Goal: Task Accomplishment & Management: Complete application form

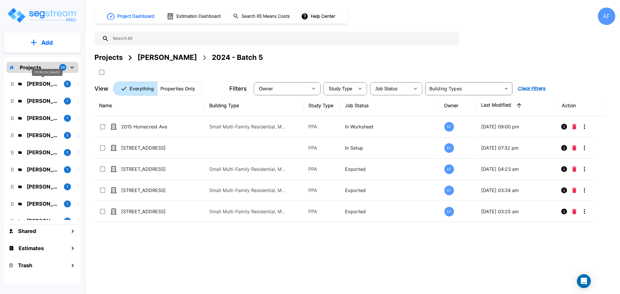
click at [38, 83] on p "[PERSON_NAME]" at bounding box center [43, 84] width 33 height 8
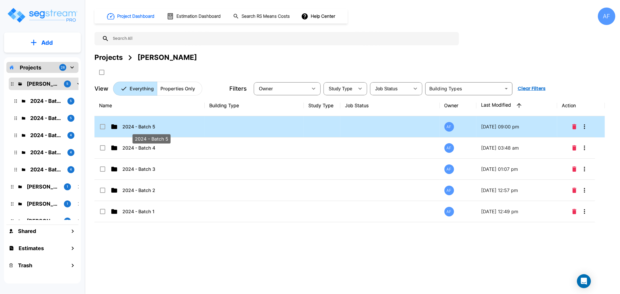
click at [133, 125] on p "2024 - Batch 5" at bounding box center [151, 126] width 58 height 7
checkbox input "false"
click at [134, 126] on p "2024 - Batch 5" at bounding box center [151, 126] width 58 height 7
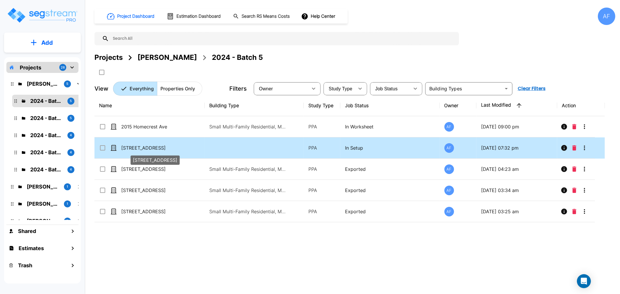
click at [134, 147] on p "[STREET_ADDRESS]" at bounding box center [150, 147] width 58 height 7
checkbox input "true"
click at [134, 147] on p "[STREET_ADDRESS]" at bounding box center [150, 147] width 58 height 7
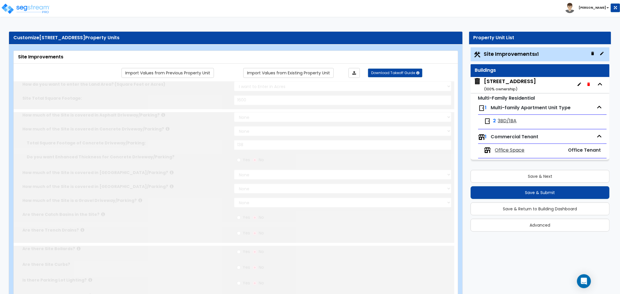
select select "2"
type input "1600"
select select "2"
type input "138"
radio input "true"
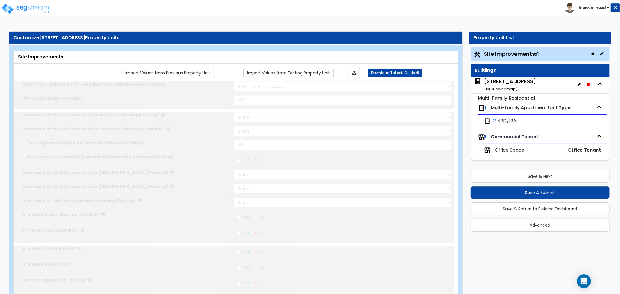
radio input "true"
select select "2"
type input "479"
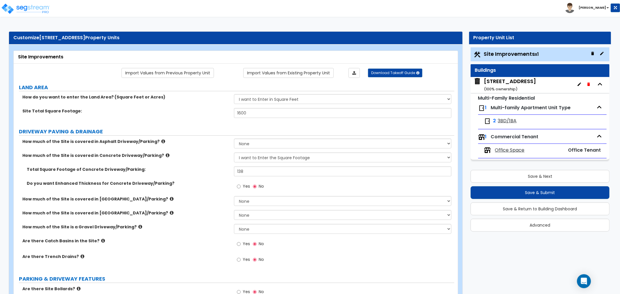
click at [509, 83] on div "962 Dekalb Ave, Bronx, NY 11221 ( 100 % ownership)" at bounding box center [510, 85] width 52 height 15
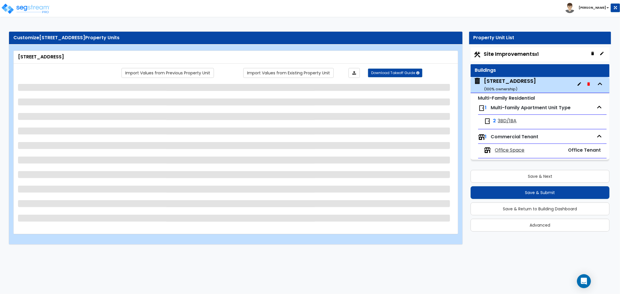
select select "1"
select select "7"
select select "2"
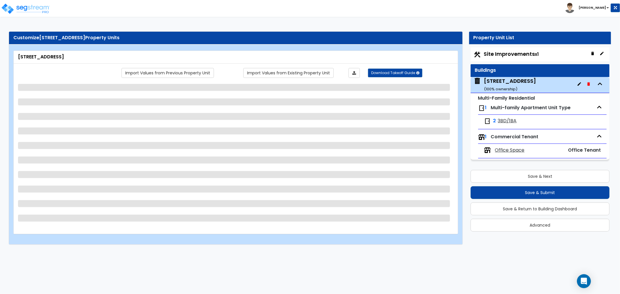
select select "7"
select select "2"
select select "1"
select select "2"
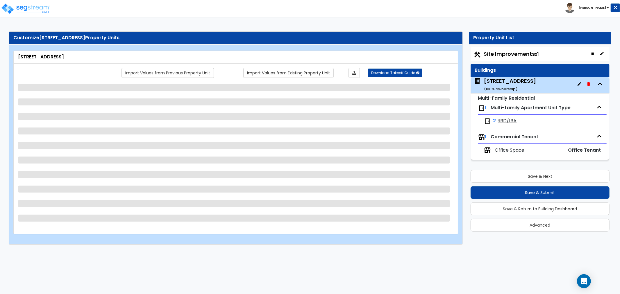
select select "1"
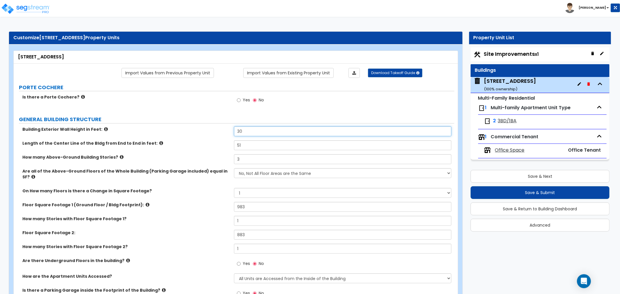
drag, startPoint x: 254, startPoint y: 131, endPoint x: 218, endPoint y: 132, distance: 35.7
click at [218, 132] on div "Building Exterior Wall Height in Feet: 30" at bounding box center [234, 133] width 441 height 14
type input "27"
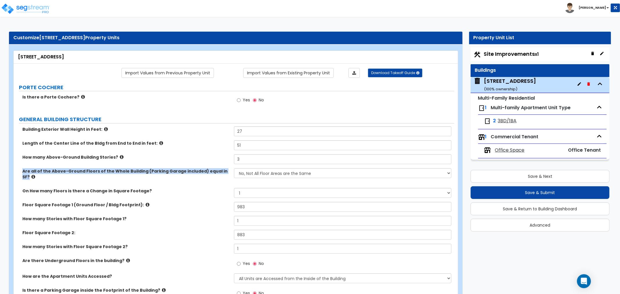
drag, startPoint x: 22, startPoint y: 170, endPoint x: 223, endPoint y: 176, distance: 201.2
click at [223, 176] on div "Are all of the Above-Ground Floors of the Whole Building (Parking Garage includ…" at bounding box center [234, 178] width 441 height 20
click at [172, 219] on div "How many Stories with Floor Square Footage 1? 1" at bounding box center [234, 223] width 441 height 14
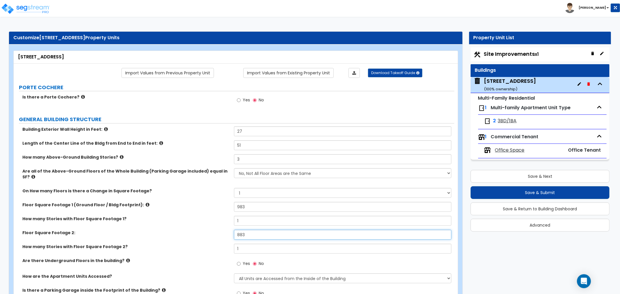
click at [251, 231] on input "883" at bounding box center [342, 235] width 217 height 10
type input "883.5"
drag, startPoint x: 246, startPoint y: 244, endPoint x: 219, endPoint y: 245, distance: 27.9
click at [219, 245] on div "How many Stories with Floor Square Footage 2? 1" at bounding box center [234, 251] width 441 height 14
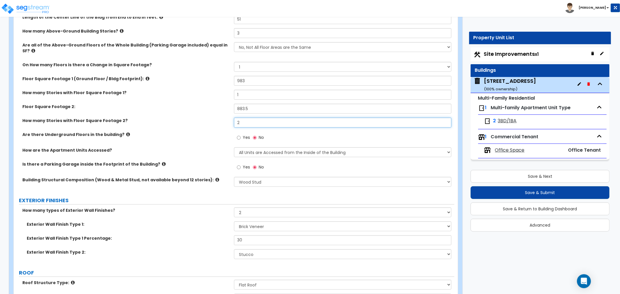
scroll to position [129, 0]
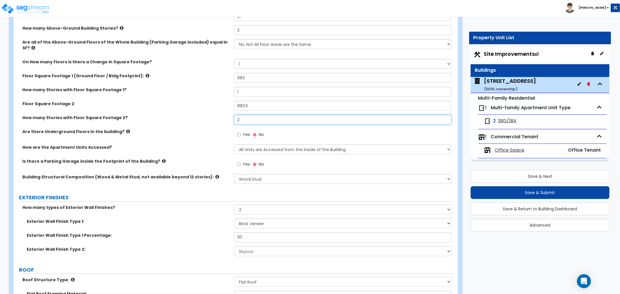
type input "2"
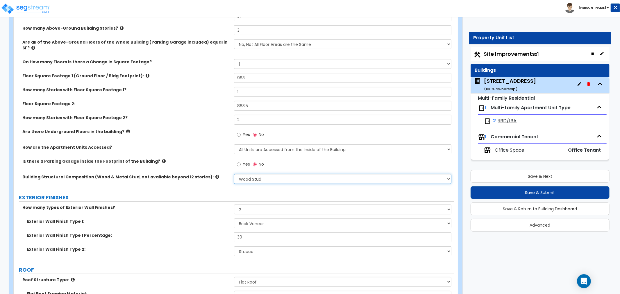
click at [262, 174] on select "Please Choose One Reinforced Concrete Structural Steel Brick Masonry CMU Masonr…" at bounding box center [342, 179] width 217 height 10
click at [208, 225] on div "Exterior Wall Finish Type 1: Please Choose One No Finish/Shared Wall No Wall Br…" at bounding box center [234, 226] width 441 height 14
click at [277, 205] on select "None 1 2 3" at bounding box center [342, 210] width 217 height 10
select select "1"
click at [234, 205] on select "None 1 2 3" at bounding box center [342, 210] width 217 height 10
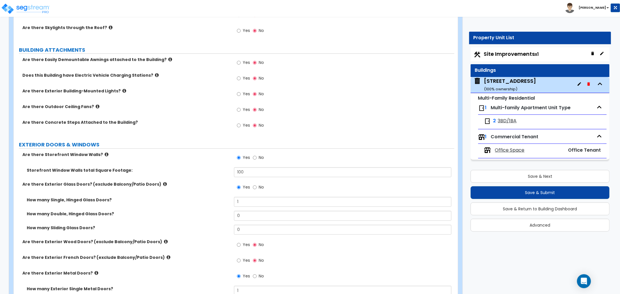
scroll to position [452, 0]
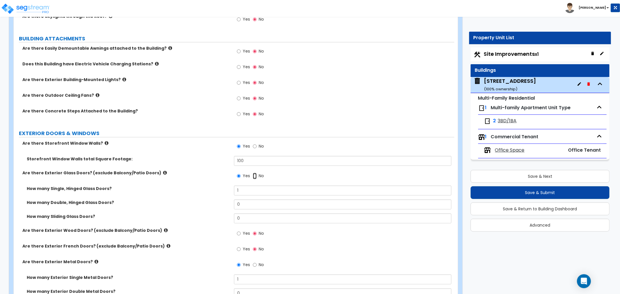
click at [253, 173] on input "No" at bounding box center [255, 176] width 4 height 6
radio input "false"
radio input "true"
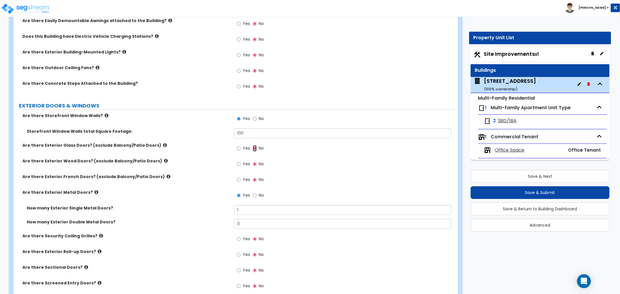
scroll to position [516, 0]
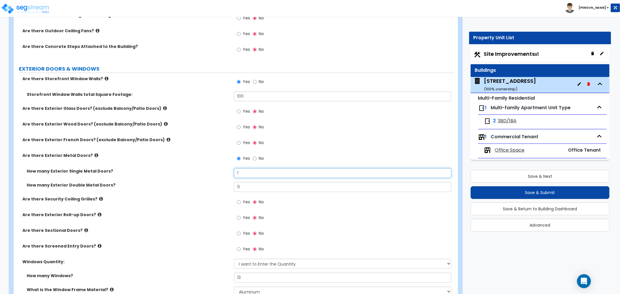
drag, startPoint x: 246, startPoint y: 167, endPoint x: 200, endPoint y: 166, distance: 45.9
click at [200, 168] on div "How many Exterior Single Metal Doors? 1" at bounding box center [234, 175] width 441 height 14
type input "2"
click at [92, 196] on label "Are there Security Coiling Grilles?" at bounding box center [125, 199] width 207 height 6
click at [99, 197] on icon at bounding box center [101, 199] width 4 height 4
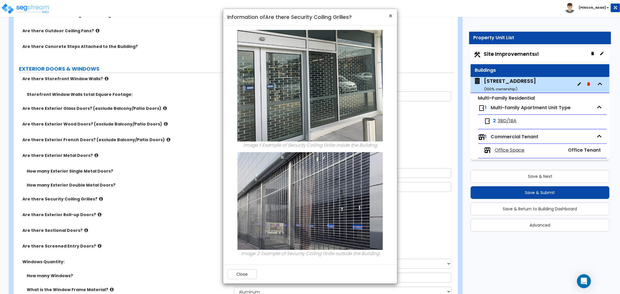
click at [389, 15] on span "×" at bounding box center [391, 16] width 4 height 8
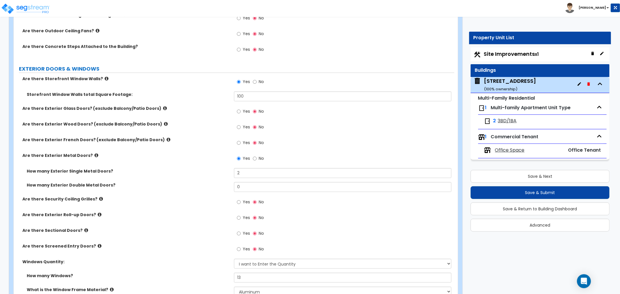
scroll to position [549, 0]
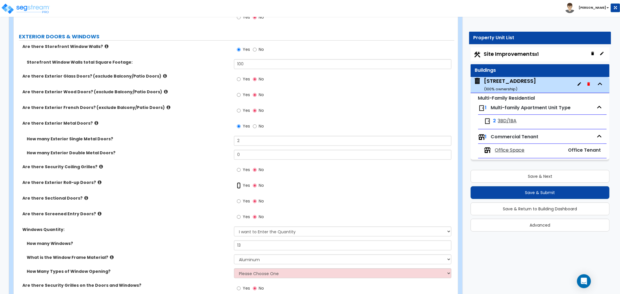
click at [239, 182] on input "Yes" at bounding box center [239, 185] width 4 height 6
radio input "true"
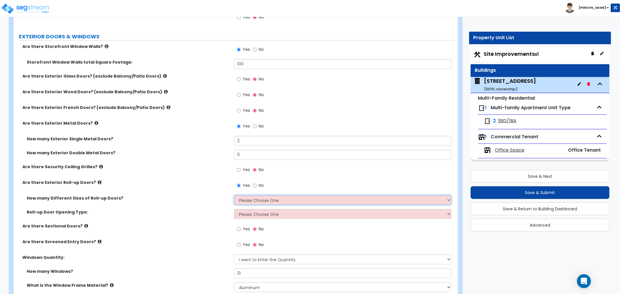
click at [255, 195] on select "Please Choose One 1 2 3" at bounding box center [342, 200] width 217 height 10
select select "1"
click at [234, 195] on select "Please Choose One 1 2 3" at bounding box center [342, 200] width 217 height 10
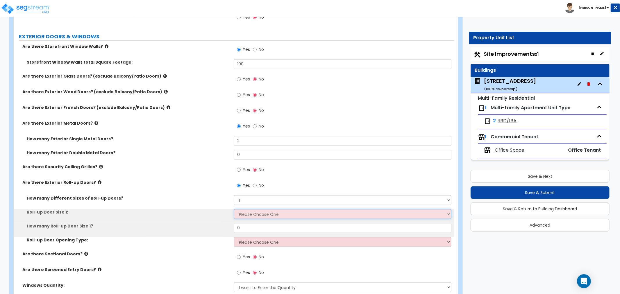
click at [259, 210] on select "Please Choose One 8' x 8' 10' x 10' 12' x 12' 14' x 14' 20' x 12' 20' x 16'" at bounding box center [342, 214] width 217 height 10
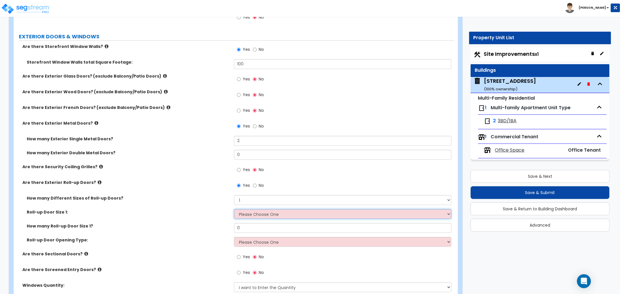
click at [263, 209] on select "Please Choose One 8' x 8' 10' x 10' 12' x 12' 14' x 14' 20' x 12' 20' x 16'" at bounding box center [342, 214] width 217 height 10
select select "4"
click at [234, 209] on select "Please Choose One 8' x 8' 10' x 10' 12' x 12' 14' x 14' 20' x 12' 20' x 16'" at bounding box center [342, 214] width 217 height 10
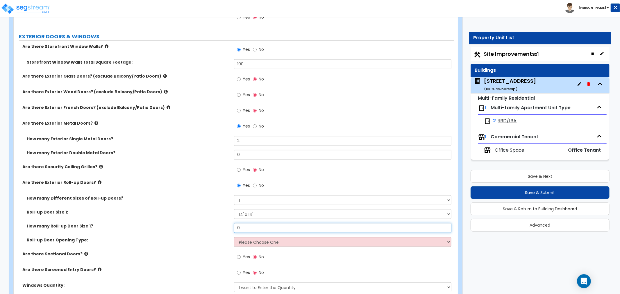
drag, startPoint x: 246, startPoint y: 224, endPoint x: 216, endPoint y: 225, distance: 29.9
click at [216, 225] on div "How many Roll-up Door Size 1? 0" at bounding box center [234, 230] width 441 height 14
type input "1"
click at [245, 237] on select "Please Choose One All Manual All Motorized Some are Motorized" at bounding box center [342, 242] width 217 height 10
select select "2"
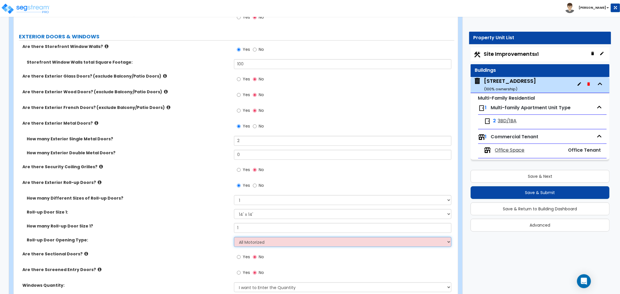
click at [234, 237] on select "Please Choose One All Manual All Motorized Some are Motorized" at bounding box center [342, 242] width 217 height 10
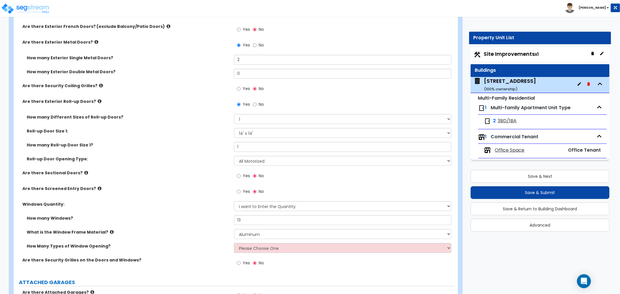
scroll to position [646, 0]
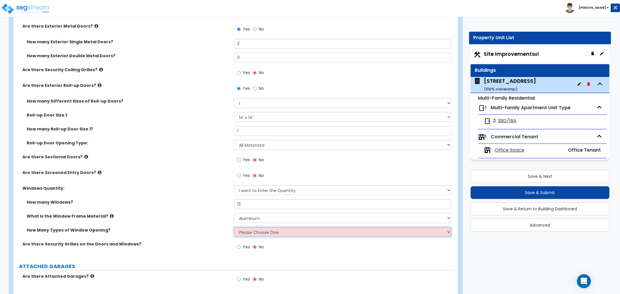
click at [250, 227] on select "Please Choose One 1 2 3 4" at bounding box center [342, 232] width 217 height 10
select select "1"
click at [234, 227] on select "Please Choose One 1 2 3 4" at bounding box center [342, 232] width 217 height 10
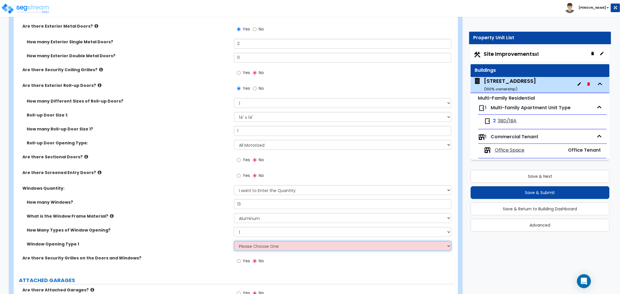
click at [260, 241] on select "Please Choose One Sliding Picture/Fixed Double/Single Hung Awning Swing" at bounding box center [342, 246] width 217 height 10
select select "3"
click at [234, 241] on select "Please Choose One Sliding Picture/Fixed Double/Single Hung Awning Swing" at bounding box center [342, 246] width 217 height 10
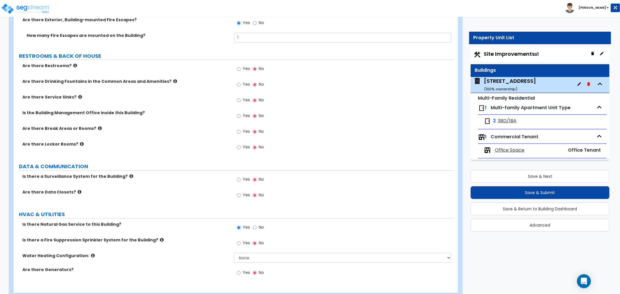
scroll to position [1126, 0]
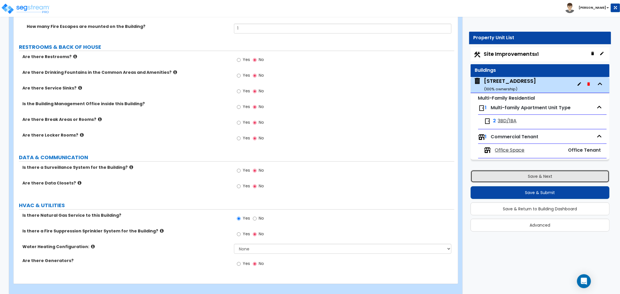
click at [533, 178] on button "Save & Next" at bounding box center [539, 176] width 139 height 13
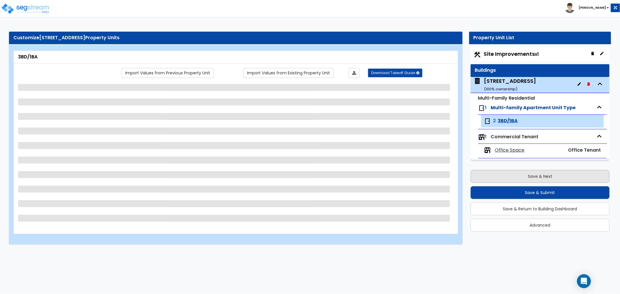
scroll to position [0, 0]
select select "1"
select select "2"
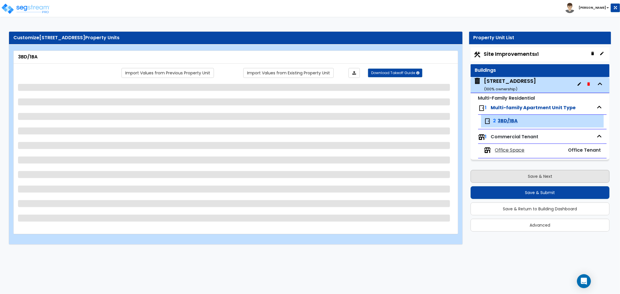
select select "2"
select select "1"
select select "3"
select select "4"
select select "1"
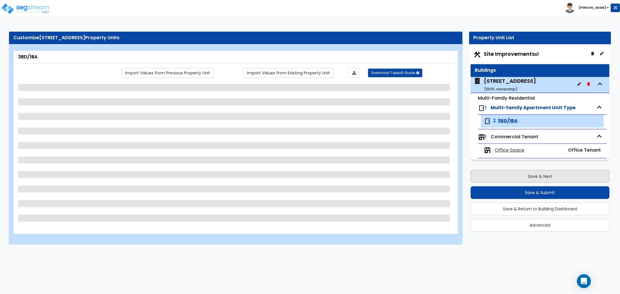
select select "2"
select select "1"
select select "2"
select select "3"
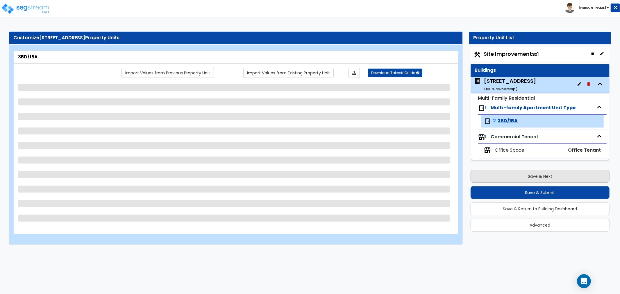
select select "2"
select select "6"
select select "1"
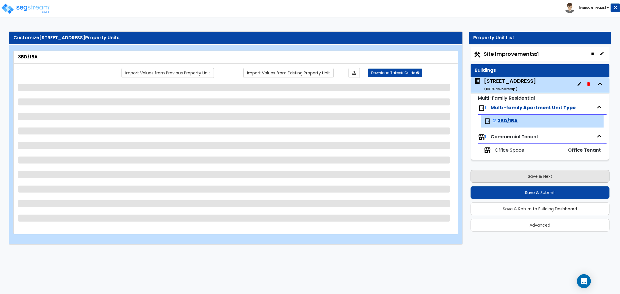
select select "1"
select select "4"
select select "1"
select select "2"
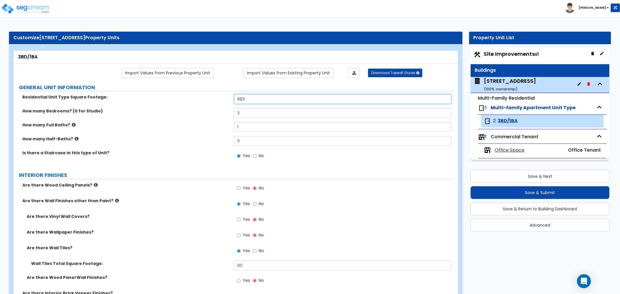
click at [254, 99] on input "883" at bounding box center [342, 99] width 217 height 10
type input "883.5"
click at [206, 123] on label "How many Full Baths?" at bounding box center [125, 125] width 207 height 6
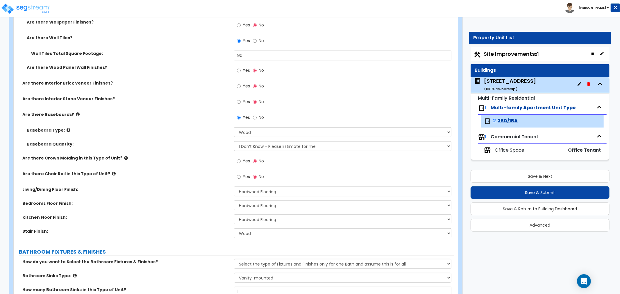
scroll to position [226, 0]
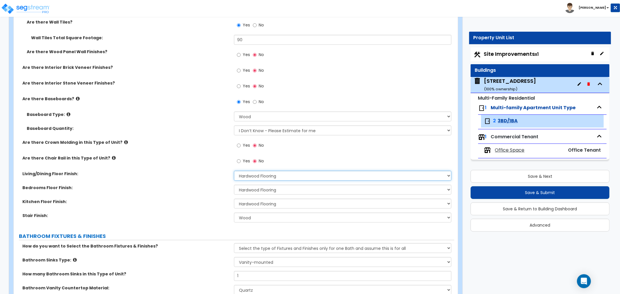
click at [261, 175] on select "None Tile Flooring Hardwood Flooring Resilient Laminate Flooring VCT Flooring S…" at bounding box center [342, 176] width 217 height 10
select select "3"
click at [234, 171] on select "None Tile Flooring Hardwood Flooring Resilient Laminate Flooring VCT Flooring S…" at bounding box center [342, 176] width 217 height 10
drag, startPoint x: 262, startPoint y: 189, endPoint x: 262, endPoint y: 194, distance: 4.1
click at [262, 189] on select "None Tile Flooring Hardwood Flooring Resilient Laminate Flooring VCT Flooring S…" at bounding box center [342, 190] width 217 height 10
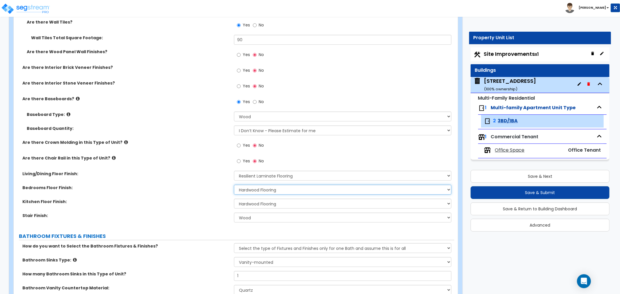
select select "3"
click at [234, 185] on select "None Tile Flooring Hardwood Flooring Resilient Laminate Flooring VCT Flooring S…" at bounding box center [342, 190] width 217 height 10
click at [266, 199] on select "None Tile Flooring Hardwood Flooring Resilient Laminate Flooring VCT Flooring S…" at bounding box center [342, 204] width 217 height 10
select select "3"
click at [234, 199] on select "None Tile Flooring Hardwood Flooring Resilient Laminate Flooring VCT Flooring S…" at bounding box center [342, 204] width 217 height 10
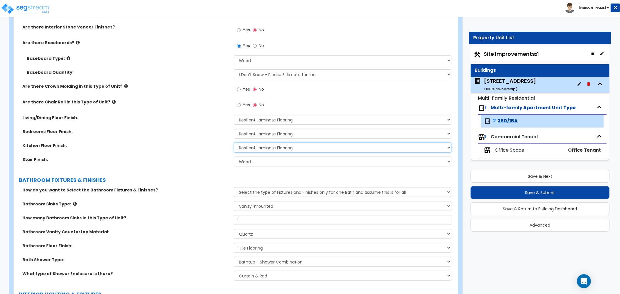
scroll to position [291, 0]
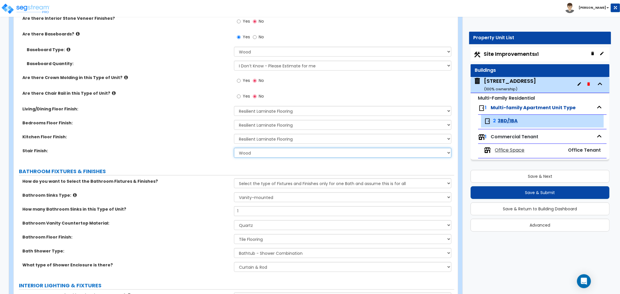
click at [247, 152] on select "None Tile Wood Laminate VCT Sheet Carpet Sheet Vinyl Carpet Tile" at bounding box center [342, 153] width 217 height 10
click at [234, 148] on select "None Tile Wood Laminate VCT Sheet Carpet Sheet Vinyl Carpet Tile" at bounding box center [342, 153] width 217 height 10
select select "1"
click at [257, 224] on select "None Plastic Laminate Solid Surface Stone Quartz Marble Tile Wood" at bounding box center [342, 225] width 217 height 10
click at [175, 210] on label "How many Bathroom Sinks in this Type of Unit?" at bounding box center [125, 209] width 207 height 6
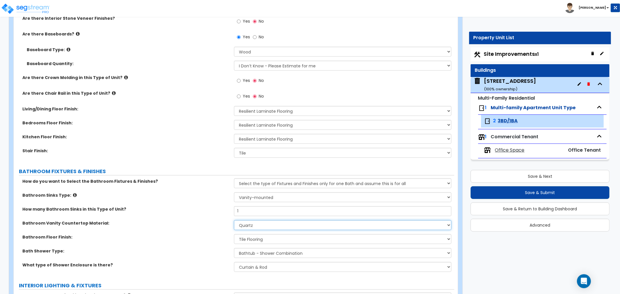
click at [253, 227] on select "None Plastic Laminate Solid Surface Stone Quartz Marble Tile Wood" at bounding box center [342, 225] width 217 height 10
select select "2"
click at [234, 220] on select "None Plastic Laminate Solid Surface Stone Quartz Marble Tile Wood" at bounding box center [342, 225] width 217 height 10
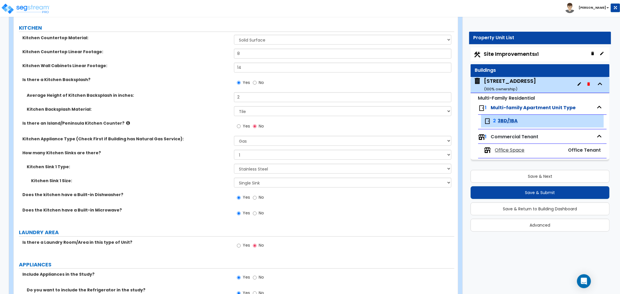
scroll to position [742, 0]
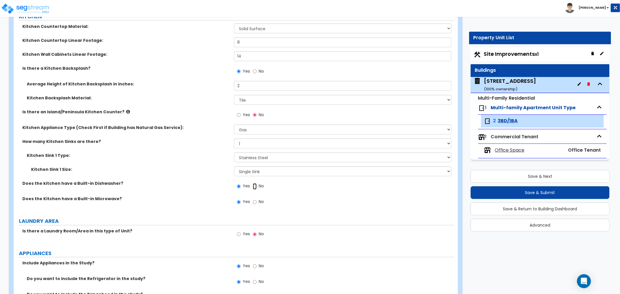
click at [254, 185] on input "No" at bounding box center [255, 186] width 4 height 6
radio input "false"
radio input "true"
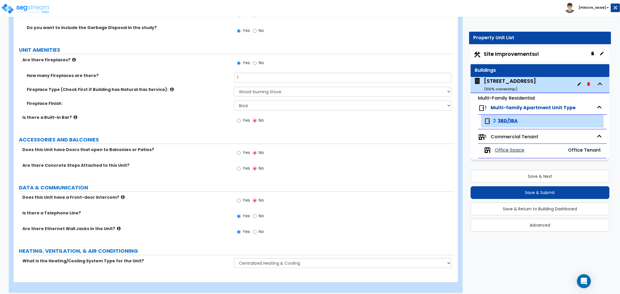
scroll to position [1045, 0]
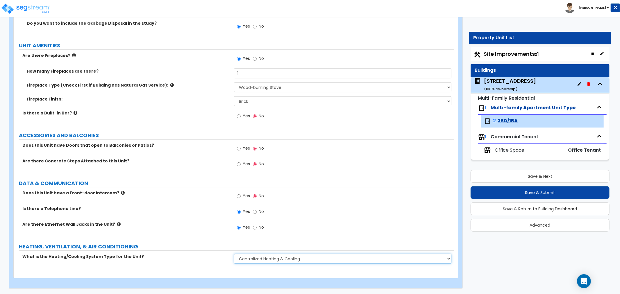
click at [287, 254] on select "None Heat Only Centralized Heating & Cooling Thru Wall Air Conditioners Mini Sp…" at bounding box center [342, 259] width 217 height 10
click at [283, 259] on select "None Heat Only Centralized Heating & Cooling Thru Wall Air Conditioners Mini Sp…" at bounding box center [342, 259] width 217 height 10
select select "4"
click at [234, 254] on select "None Heat Only Centralized Heating & Cooling Thru Wall Air Conditioners Mini Sp…" at bounding box center [342, 259] width 217 height 10
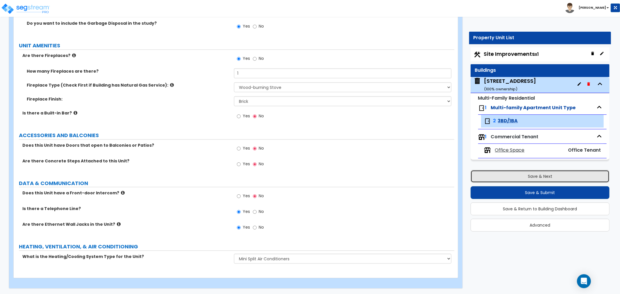
click at [529, 179] on button "Save & Next" at bounding box center [539, 176] width 139 height 13
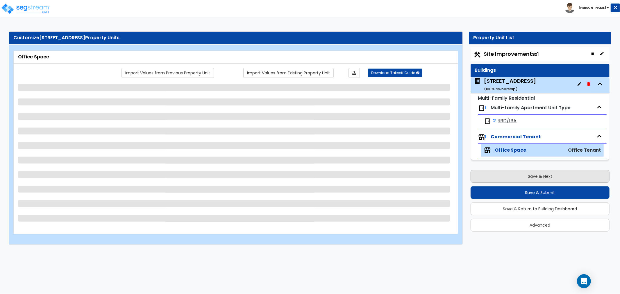
select select "1"
select select "3"
select select "1"
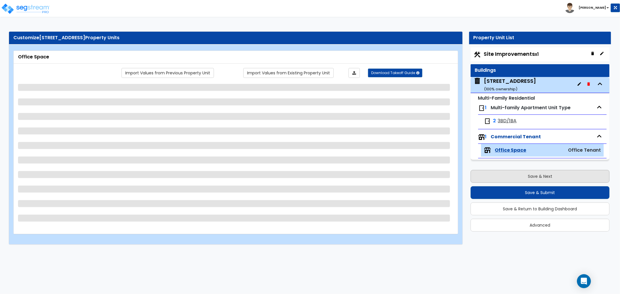
select select "2"
select select "4"
select select "1"
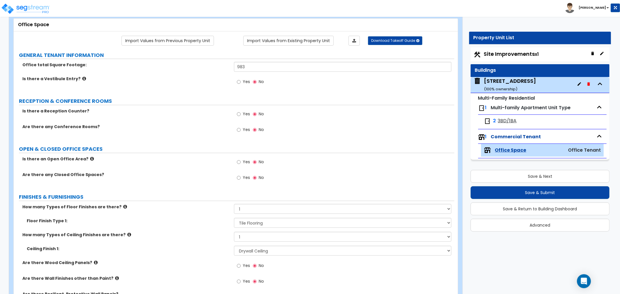
scroll to position [65, 0]
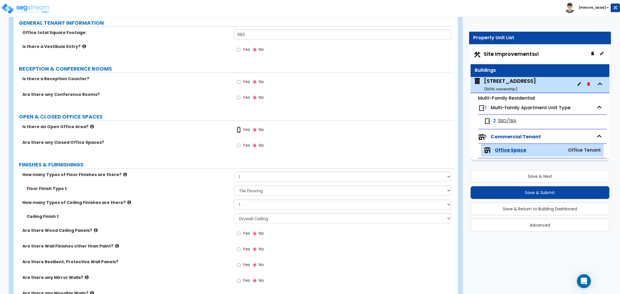
click at [239, 130] on input "Yes" at bounding box center [239, 130] width 4 height 6
radio input "true"
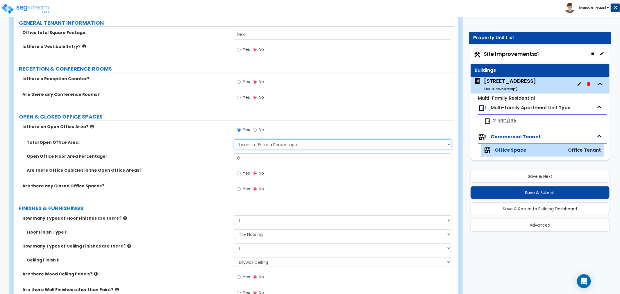
click at [256, 144] on select "I want to Enter a Percentage I want to Enter the Square Footage" at bounding box center [342, 144] width 217 height 10
click at [234, 139] on select "I want to Enter a Percentage I want to Enter the Square Footage" at bounding box center [342, 144] width 217 height 10
drag, startPoint x: 250, startPoint y: 158, endPoint x: 206, endPoint y: 153, distance: 44.2
click at [206, 153] on div "Total Open Office Area: I want to Enter a Percentage I want to Enter the Square…" at bounding box center [234, 161] width 432 height 44
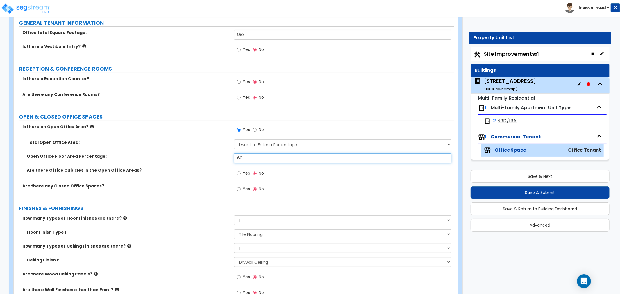
type input "60"
click at [203, 171] on label "Are there Office Cubicles in the Open Office Areas?" at bounding box center [128, 170] width 203 height 6
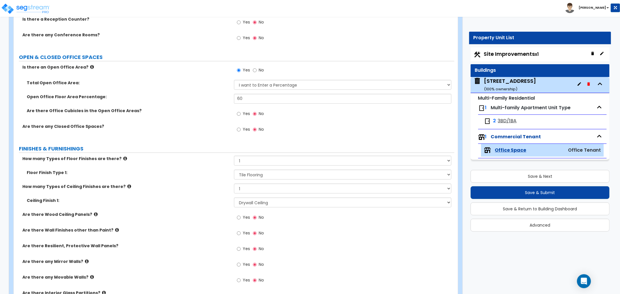
scroll to position [129, 0]
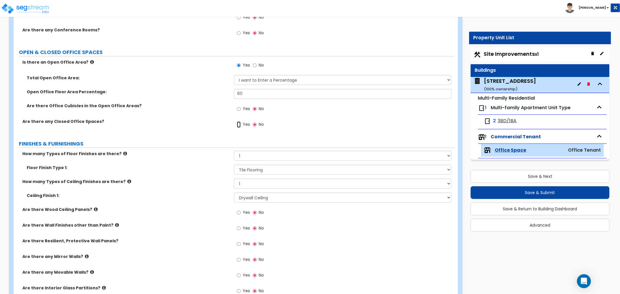
click at [240, 124] on input "Yes" at bounding box center [239, 124] width 4 height 6
radio input "true"
select select "1"
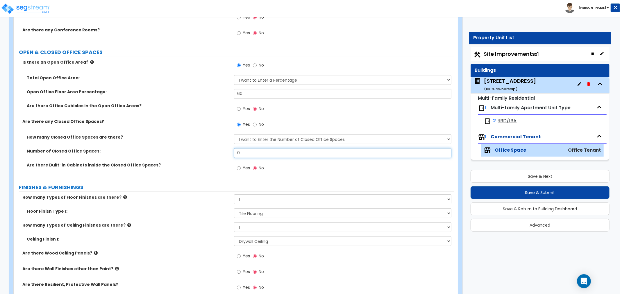
drag, startPoint x: 249, startPoint y: 153, endPoint x: 220, endPoint y: 154, distance: 29.1
click at [220, 154] on div "Number of Closed Office Spaces: 0" at bounding box center [234, 155] width 441 height 14
type input "1"
click at [174, 177] on div "Are there Built-in Cabinets inside the Closed Office Spaces? Yes No" at bounding box center [234, 170] width 441 height 16
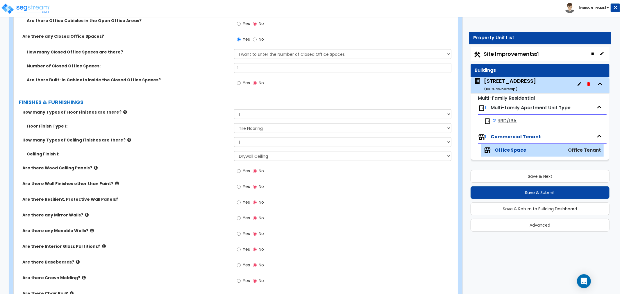
scroll to position [226, 0]
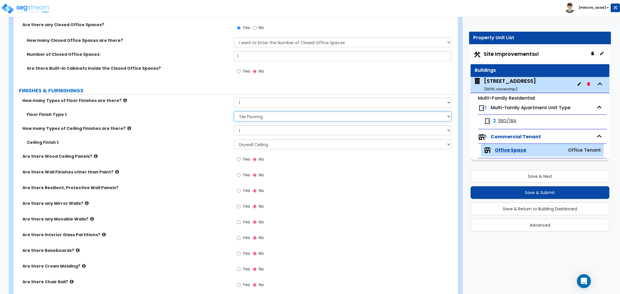
click at [268, 114] on select "None Tile Flooring Marble Flooring Hardwood Flooring Resilient Laminate Floorin…" at bounding box center [342, 117] width 217 height 10
select select "8"
click at [234, 112] on select "None Tile Flooring Marble Flooring Hardwood Flooring Resilient Laminate Floorin…" at bounding box center [342, 117] width 217 height 10
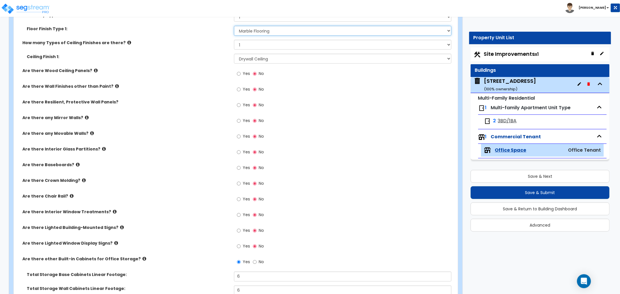
scroll to position [323, 0]
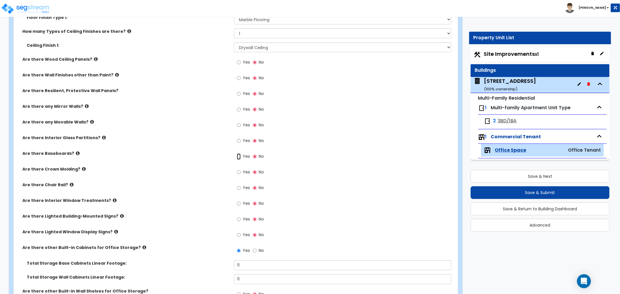
click at [240, 157] on input "Yes" at bounding box center [239, 156] width 4 height 6
radio input "true"
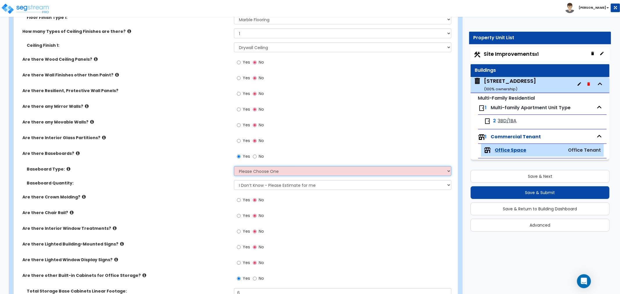
click at [262, 173] on select "Please Choose One Wood Vinyl Carpet Tile" at bounding box center [342, 171] width 217 height 10
select select "1"
click at [234, 166] on select "Please Choose One Wood Vinyl Carpet Tile" at bounding box center [342, 171] width 217 height 10
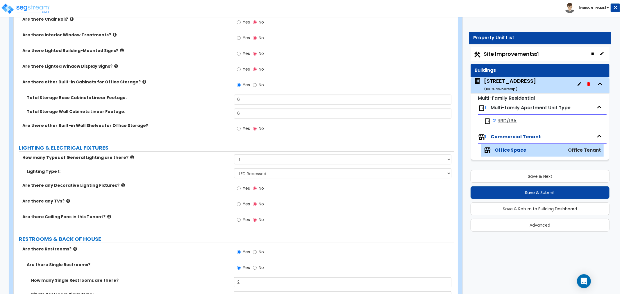
scroll to position [549, 0]
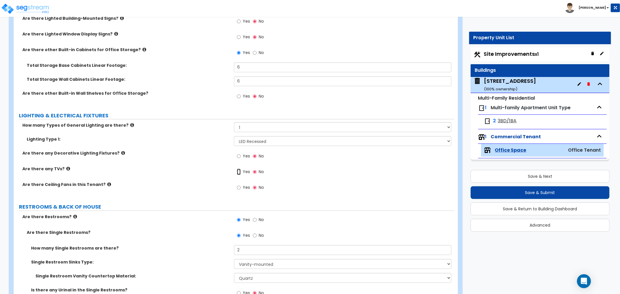
drag, startPoint x: 239, startPoint y: 172, endPoint x: 241, endPoint y: 180, distance: 8.4
click at [239, 172] on input "Yes" at bounding box center [239, 172] width 4 height 6
radio input "true"
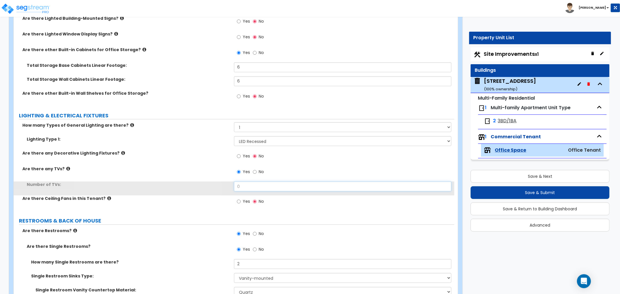
drag, startPoint x: 248, startPoint y: 188, endPoint x: 208, endPoint y: 189, distance: 40.4
click at [207, 189] on div "Number of TVs: 0" at bounding box center [234, 189] width 441 height 14
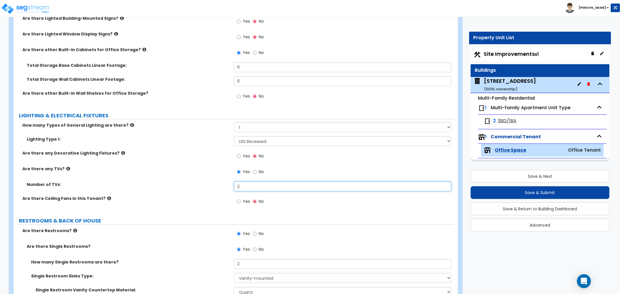
type input "2"
click at [176, 187] on label "Number of TVs:" at bounding box center [128, 185] width 203 height 6
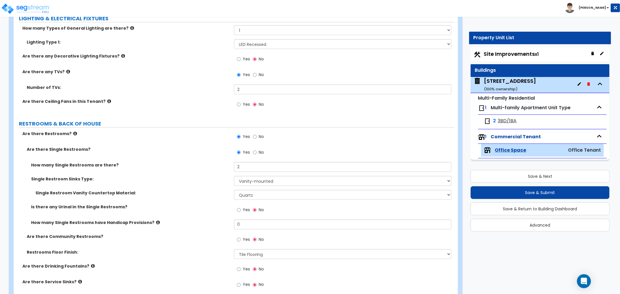
scroll to position [678, 0]
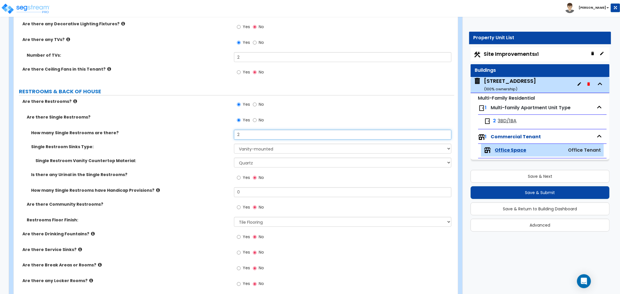
click at [248, 135] on input "2" at bounding box center [342, 135] width 217 height 10
drag, startPoint x: 252, startPoint y: 137, endPoint x: 221, endPoint y: 139, distance: 30.9
click at [220, 139] on div "How many Single Restrooms are there? 2" at bounding box center [234, 137] width 441 height 14
type input "1"
click at [194, 135] on label "How many Single Restrooms are there?" at bounding box center [130, 133] width 198 height 6
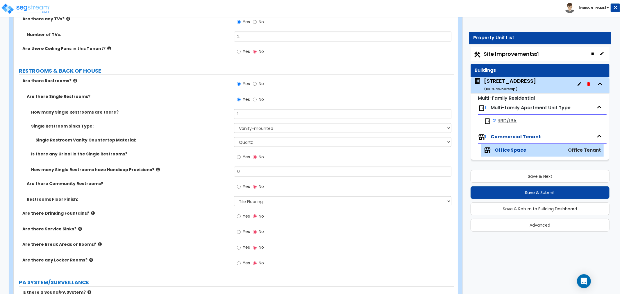
scroll to position [710, 0]
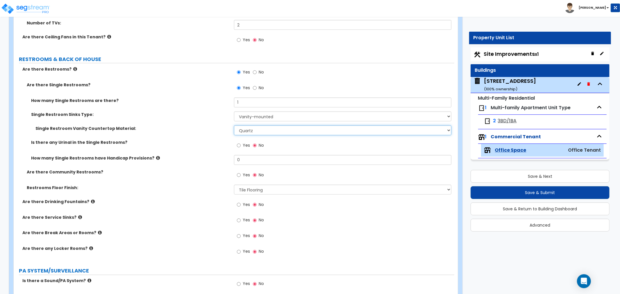
click at [269, 129] on select "None Plastic Laminate Solid Surface Stone Quartz Marble Tile Wood Stainless Ste…" at bounding box center [342, 131] width 217 height 10
select select "2"
click at [234, 126] on select "None Plastic Laminate Solid Surface Stone Quartz Marble Tile Wood Stainless Ste…" at bounding box center [342, 131] width 217 height 10
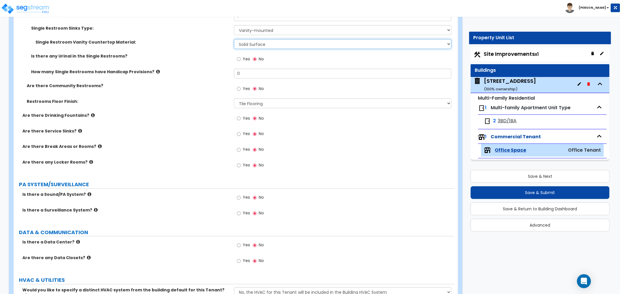
scroll to position [807, 0]
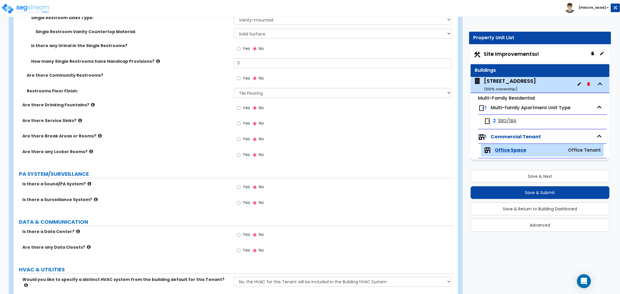
click at [236, 141] on div "Yes No" at bounding box center [250, 139] width 33 height 13
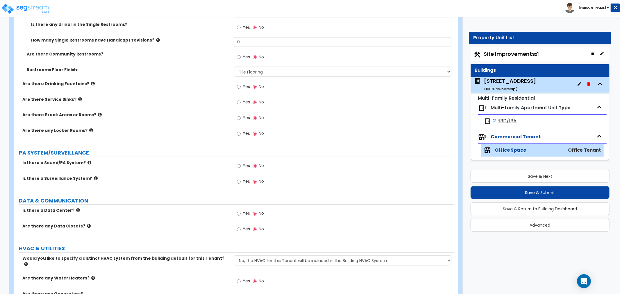
scroll to position [839, 0]
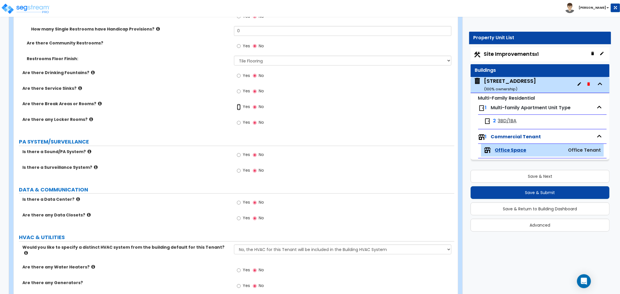
click at [239, 106] on input "Yes" at bounding box center [239, 107] width 4 height 6
radio input "true"
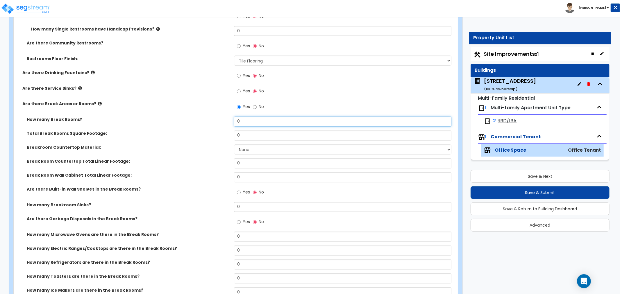
drag, startPoint x: 248, startPoint y: 119, endPoint x: 200, endPoint y: 122, distance: 48.9
click at [200, 122] on div "How many Break Rooms? 0" at bounding box center [234, 124] width 441 height 14
type input "1"
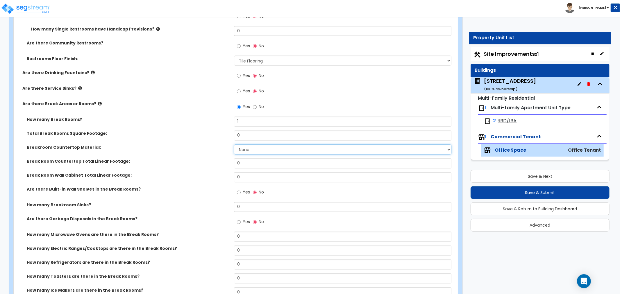
click at [241, 151] on select "None Plastic Laminate Solid Surface Stone Quartz Marble Tile Wood Stainless Ste…" at bounding box center [342, 150] width 217 height 10
select select "2"
click at [234, 145] on select "None Plastic Laminate Solid Surface Stone Quartz Marble Tile Wood Stainless Ste…" at bounding box center [342, 150] width 217 height 10
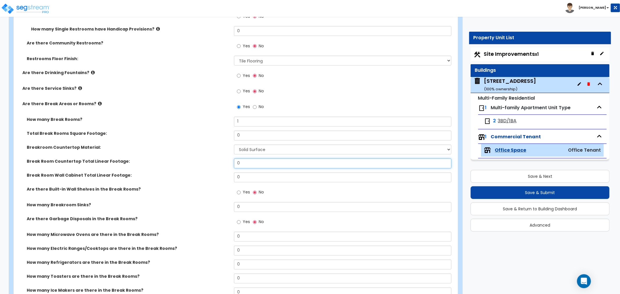
drag, startPoint x: 251, startPoint y: 163, endPoint x: 198, endPoint y: 164, distance: 53.2
click at [198, 164] on div "Break Room Countertop Total Linear Footage: 0" at bounding box center [234, 166] width 441 height 14
type input "6"
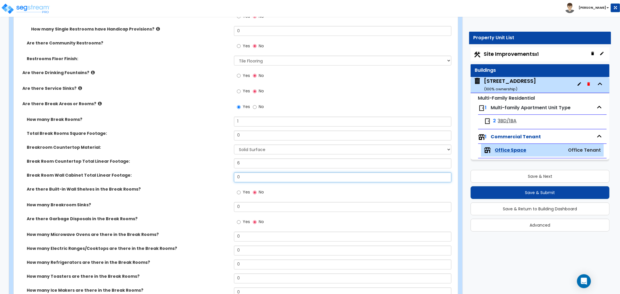
drag, startPoint x: 246, startPoint y: 175, endPoint x: 198, endPoint y: 176, distance: 47.4
click at [198, 176] on div "Break Room Wall Cabinet Total Linear Footage: 0" at bounding box center [234, 180] width 441 height 14
type input "6"
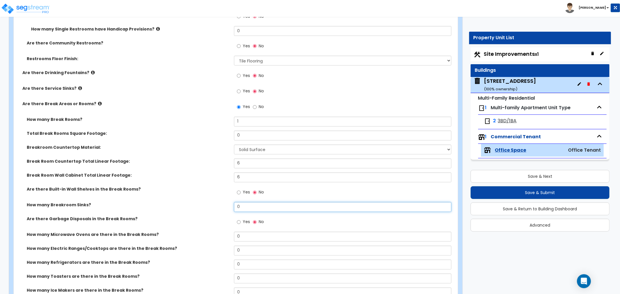
drag, startPoint x: 241, startPoint y: 207, endPoint x: 214, endPoint y: 207, distance: 27.6
click at [214, 207] on div "How many Breakroom Sinks? 0" at bounding box center [234, 209] width 441 height 14
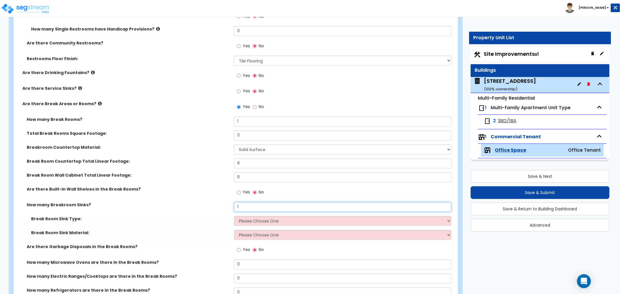
type input "1"
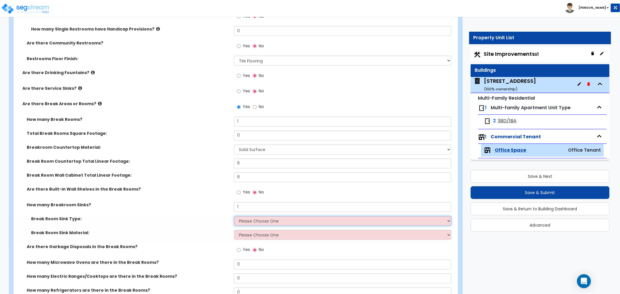
click at [262, 217] on select "Please Choose One Single Sink Double Sink" at bounding box center [342, 221] width 217 height 10
select select "1"
click at [234, 216] on select "Please Choose One Single Sink Double Sink" at bounding box center [342, 221] width 217 height 10
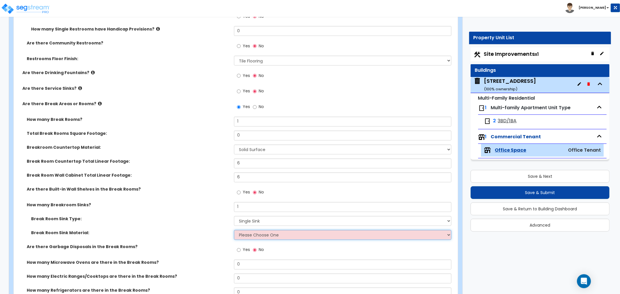
click at [265, 233] on select "Please Choose One Stainless Steel Porcelain Enamel Cast Iron" at bounding box center [342, 235] width 217 height 10
select select "1"
click at [234, 230] on select "Please Choose One Stainless Steel Porcelain Enamel Cast Iron" at bounding box center [342, 235] width 217 height 10
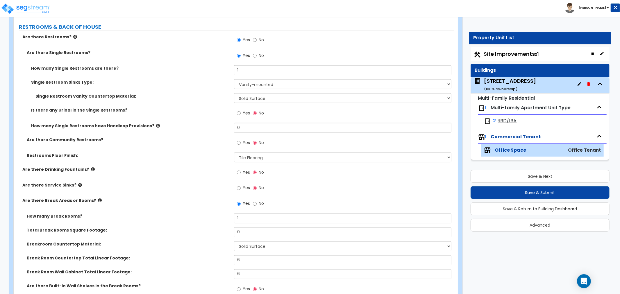
scroll to position [710, 0]
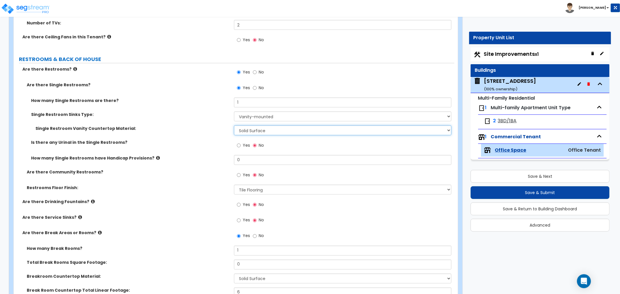
click at [274, 130] on select "None Plastic Laminate Solid Surface Stone Quartz Marble Tile Wood Stainless Ste…" at bounding box center [342, 131] width 217 height 10
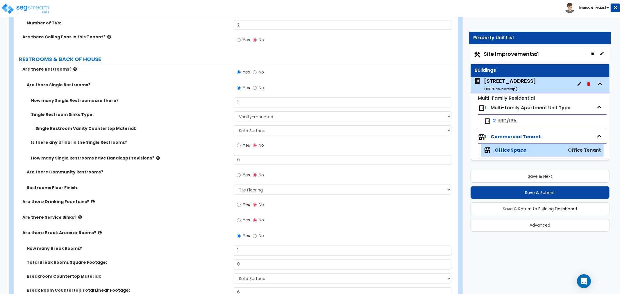
drag, startPoint x: 178, startPoint y: 147, endPoint x: 255, endPoint y: 115, distance: 83.9
click at [178, 147] on div "Is there any Urinal in the Single Restrooms? Yes No" at bounding box center [234, 147] width 441 height 16
click at [258, 114] on select "Please Choose One Wall-mounted Vanity-mounted" at bounding box center [342, 117] width 217 height 10
click at [182, 155] on label "How many Single Restrooms have Handicap Provisions?" at bounding box center [130, 158] width 198 height 6
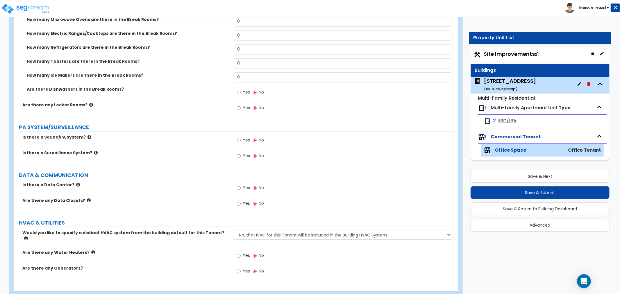
scroll to position [1090, 0]
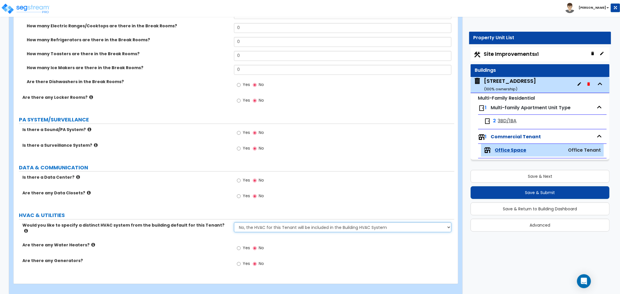
click at [288, 230] on select "No, the HVAC for this Tenant will be included in the Building HVAC System Yes, …" at bounding box center [342, 227] width 217 height 10
select select "1"
click at [234, 222] on select "No, the HVAC for this Tenant will be included in the Building HVAC System Yes, …" at bounding box center [342, 227] width 217 height 10
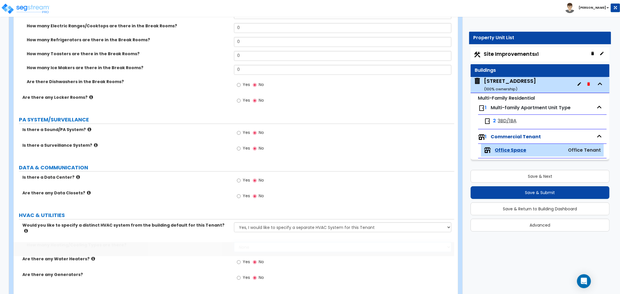
click at [279, 243] on select "None 1 2 3" at bounding box center [342, 247] width 217 height 10
click at [507, 83] on div "962 Dekalb Ave, Bronx, NY 11221 ( 100 % ownership)" at bounding box center [510, 84] width 52 height 15
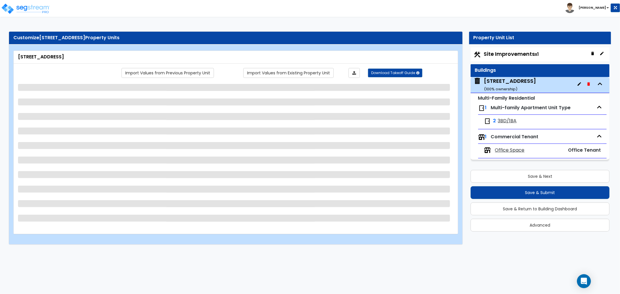
scroll to position [0, 0]
select select "1"
select select "7"
select select "1"
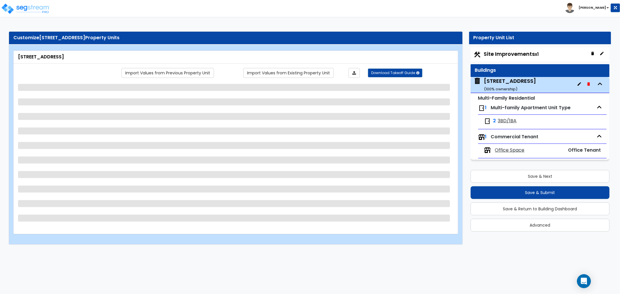
select select "2"
select select "1"
select select "4"
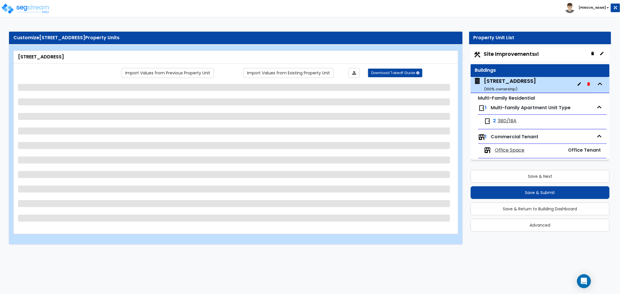
select select "2"
select select "1"
select select "2"
select select "1"
select select "3"
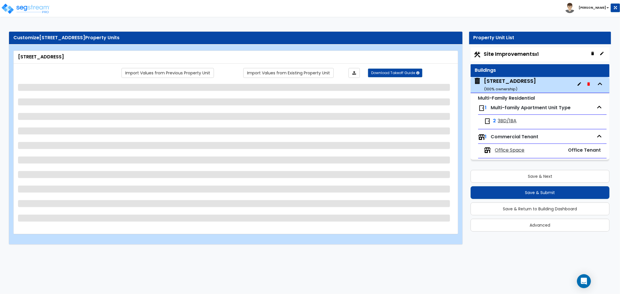
select select "1"
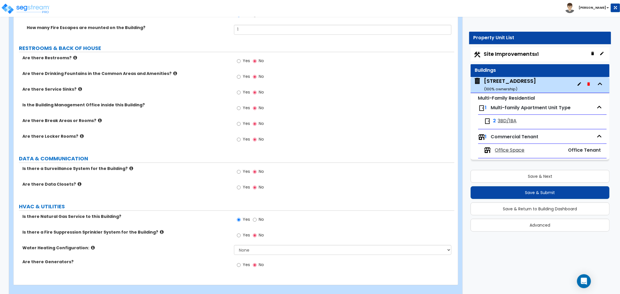
scroll to position [1126, 0]
drag, startPoint x: 504, startPoint y: 150, endPoint x: 502, endPoint y: 153, distance: 3.5
click at [504, 150] on span "Office Space" at bounding box center [510, 150] width 30 height 7
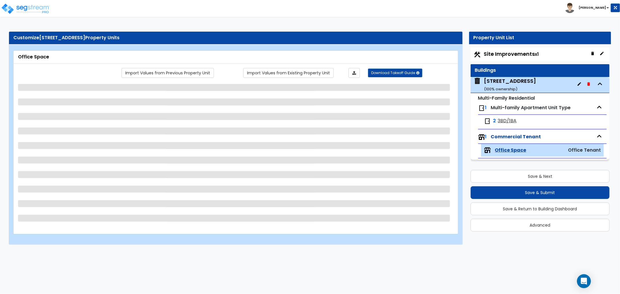
select select "1"
select select "8"
select select "1"
select select "3"
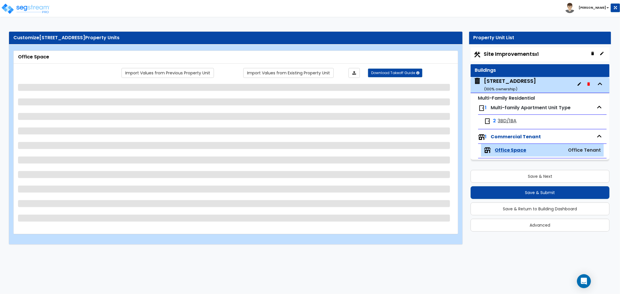
select select "1"
select select "2"
select select "1"
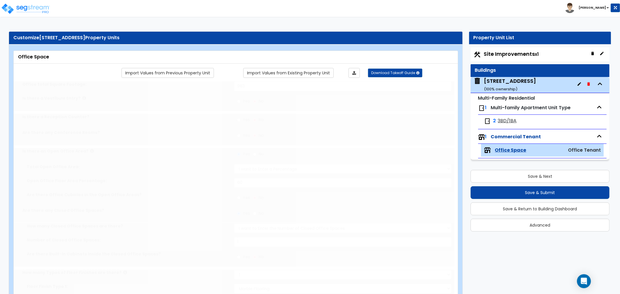
radio input "true"
select select "1"
select select "2"
type input "1"
select select "2"
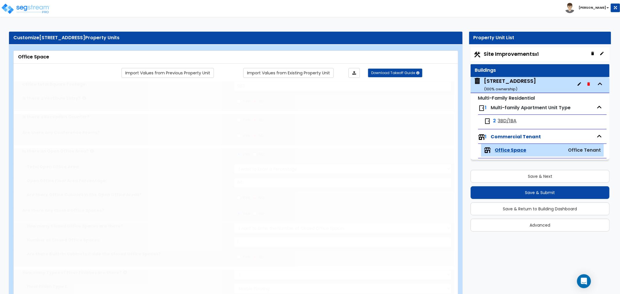
type input "6"
type input "1"
select select "1"
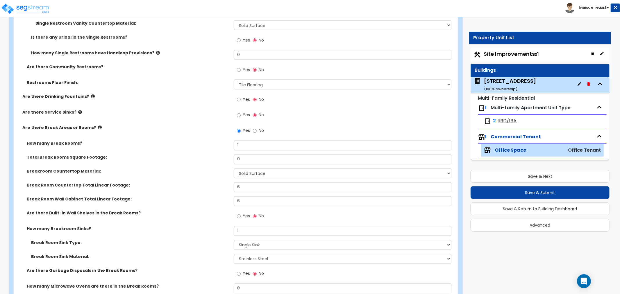
scroll to position [1104, 0]
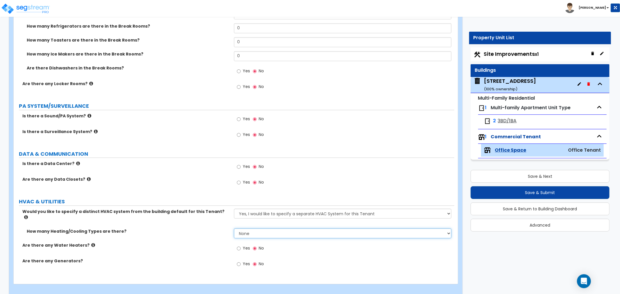
click at [262, 228] on select "None 1 2 3" at bounding box center [342, 233] width 217 height 10
select select "1"
click at [234, 228] on select "None 1 2 3" at bounding box center [342, 233] width 217 height 10
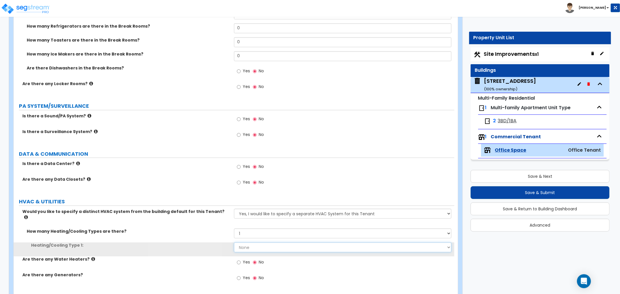
click at [248, 242] on select "None Heat Only Centralized Heating & Cooling Thru Wall Air Conditioners Mini Sp…" at bounding box center [342, 247] width 217 height 10
select select "2"
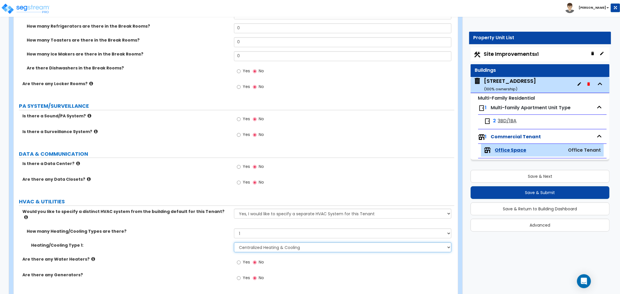
click at [234, 242] on select "None Heat Only Centralized Heating & Cooling Thru Wall Air Conditioners Mini Sp…" at bounding box center [342, 247] width 217 height 10
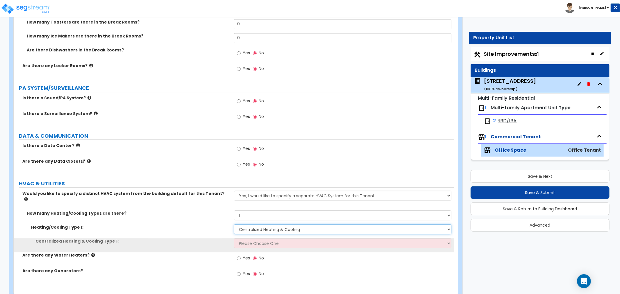
scroll to position [1132, 0]
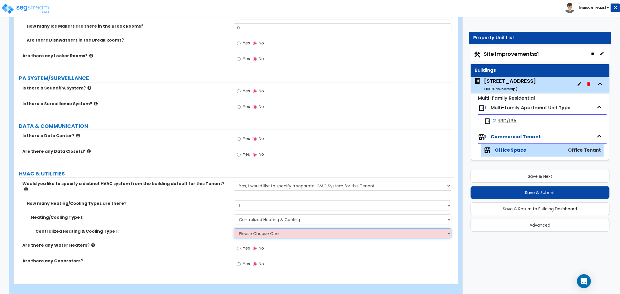
click at [254, 228] on select "Please Choose One Rooftop Unit Furnace-Condenser Forced Air Split Heating/Cooli…" at bounding box center [342, 233] width 217 height 10
select select "2"
click at [234, 228] on select "Please Choose One Rooftop Unit Furnace-Condenser Forced Air Split Heating/Cooli…" at bounding box center [342, 233] width 217 height 10
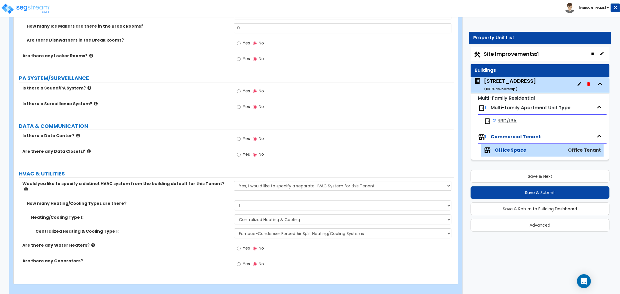
click at [175, 251] on div "Are there any Water Heaters? Yes No" at bounding box center [234, 250] width 441 height 16
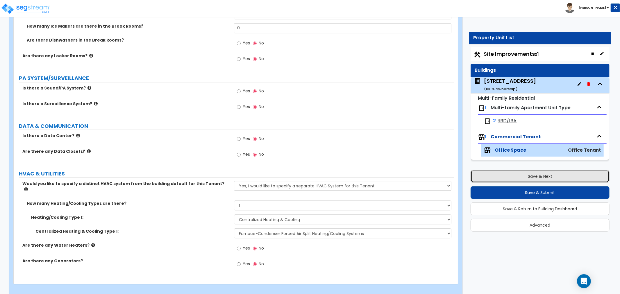
click at [500, 172] on button "Save & Next" at bounding box center [539, 176] width 139 height 13
select select "2"
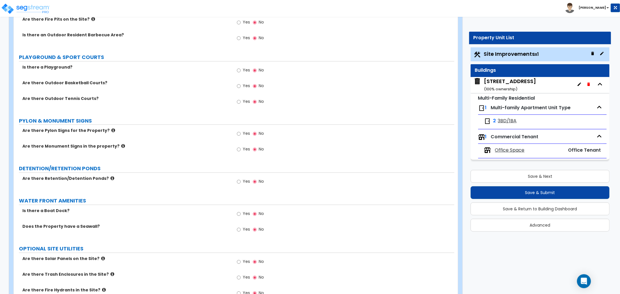
scroll to position [1073, 0]
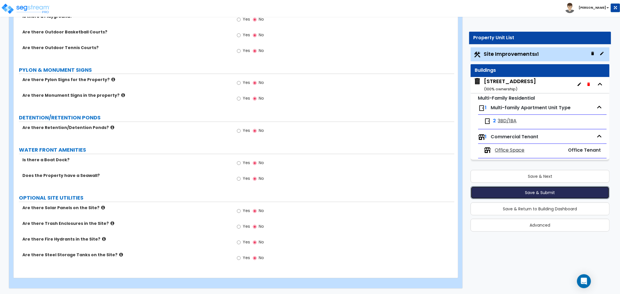
click at [544, 191] on button "Save & Submit" at bounding box center [539, 192] width 139 height 13
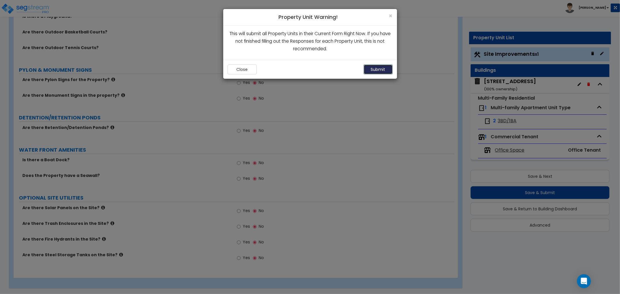
click at [380, 69] on button "Submit" at bounding box center [378, 70] width 29 height 10
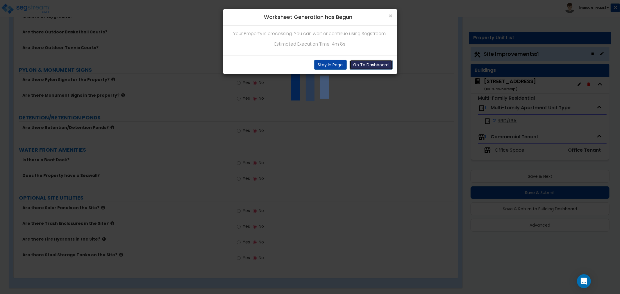
click at [367, 67] on button "Go To Dashboard" at bounding box center [371, 65] width 43 height 10
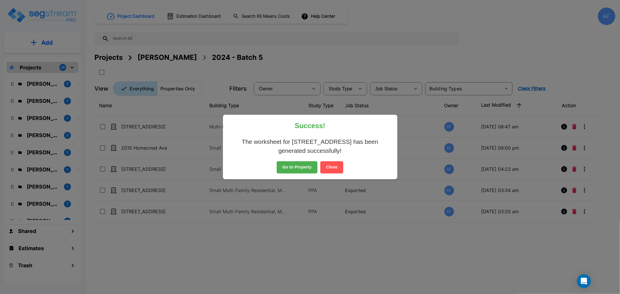
click at [301, 169] on button "Go to Property" at bounding box center [297, 167] width 41 height 12
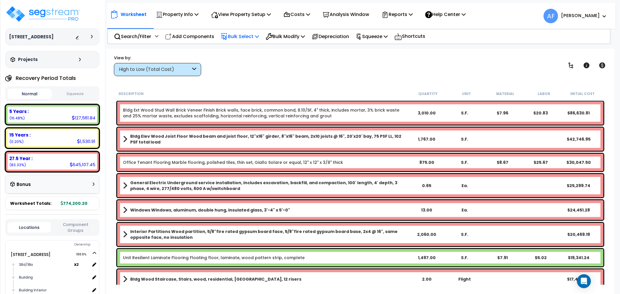
click at [253, 40] on div "Bulk Select" at bounding box center [240, 37] width 38 height 14
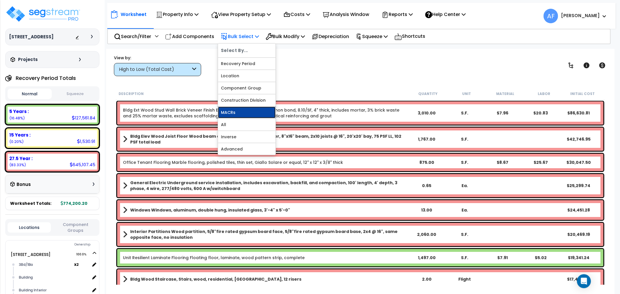
click at [235, 114] on link "MACRs" at bounding box center [247, 113] width 58 height 12
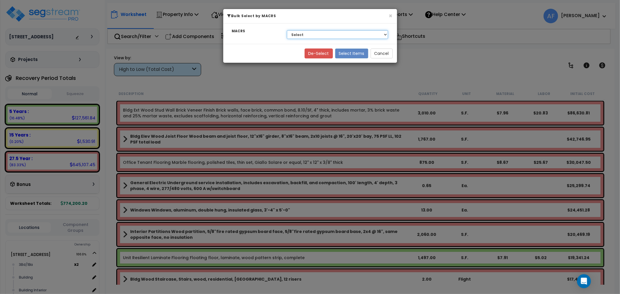
click at [310, 36] on select "Select 27.5 Year - NA - Long-Life Property 5 Years - 00.12 - Information System…" at bounding box center [337, 34] width 101 height 9
select select "3668"
click at [287, 30] on select "Select 27.5 Year - NA - Long-Life Property 5 Years - 00.12 - Information System…" at bounding box center [337, 34] width 101 height 9
click at [361, 52] on button "Select Items" at bounding box center [351, 54] width 33 height 10
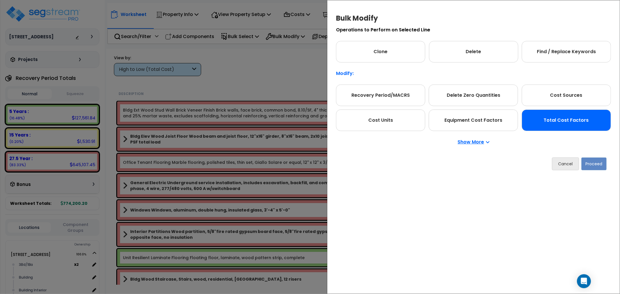
drag, startPoint x: 542, startPoint y: 117, endPoint x: 553, endPoint y: 126, distance: 13.5
click at [544, 118] on div "Total Cost Factors" at bounding box center [566, 121] width 89 height 22
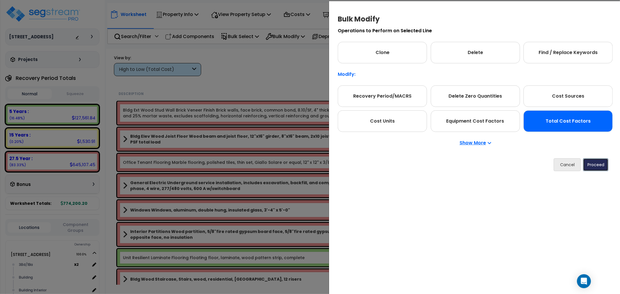
click at [591, 164] on button "Proceed" at bounding box center [595, 164] width 25 height 13
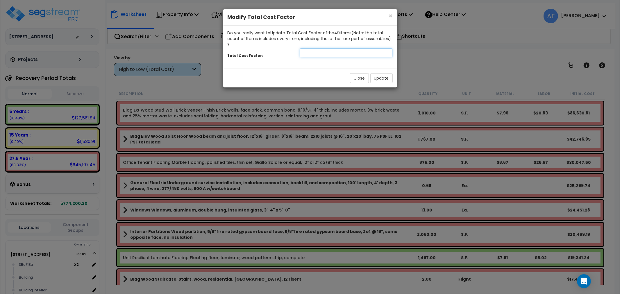
click at [336, 49] on input "number" at bounding box center [346, 53] width 93 height 9
type input "0.95"
click at [382, 74] on button "Update" at bounding box center [381, 78] width 22 height 10
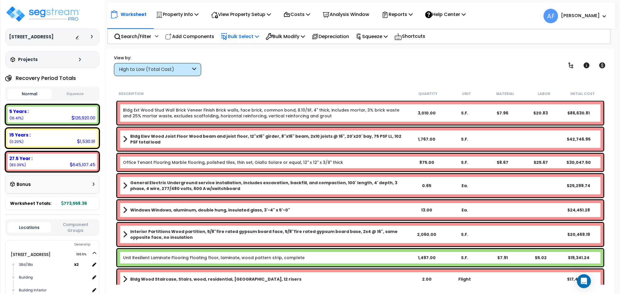
click at [254, 36] on p "Bulk Select" at bounding box center [240, 37] width 38 height 8
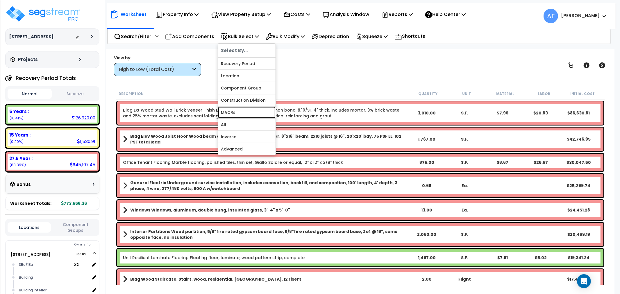
click at [236, 113] on link "MACRs" at bounding box center [247, 113] width 58 height 12
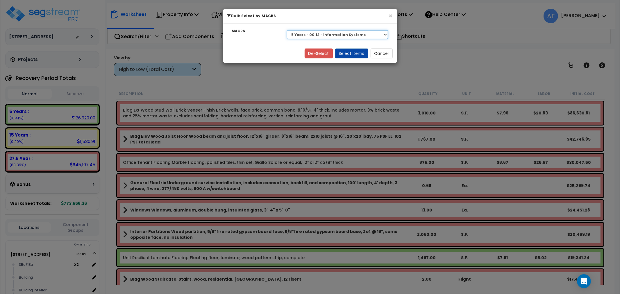
click at [346, 34] on select "Select 27.5 Year - NA - Long-Life Property 5 Years - 00.12 - Information System…" at bounding box center [337, 34] width 101 height 9
click at [287, 30] on select "Select 27.5 Year - NA - Long-Life Property 5 Years - 00.12 - Information System…" at bounding box center [337, 34] width 101 height 9
drag, startPoint x: 348, startPoint y: 52, endPoint x: 455, endPoint y: 132, distance: 133.7
click at [348, 51] on button "Select Items" at bounding box center [351, 54] width 33 height 10
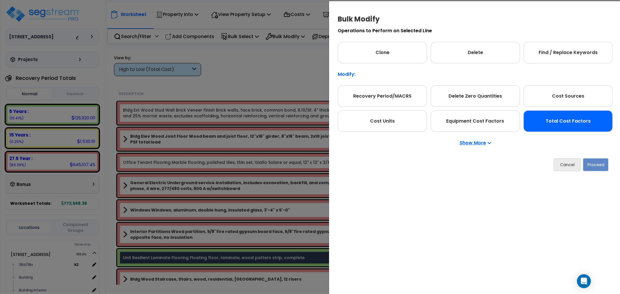
click at [574, 124] on div "Total Cost Factors" at bounding box center [567, 121] width 89 height 22
click at [595, 164] on button "Proceed" at bounding box center [595, 164] width 25 height 13
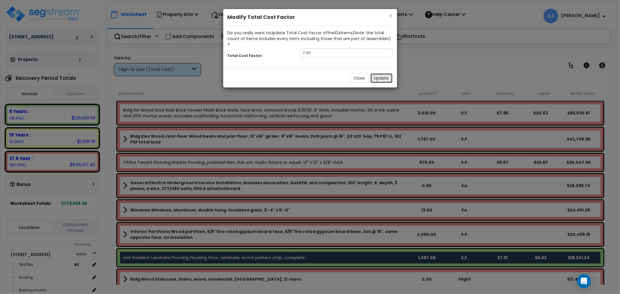
click at [382, 73] on button "Update" at bounding box center [381, 78] width 22 height 10
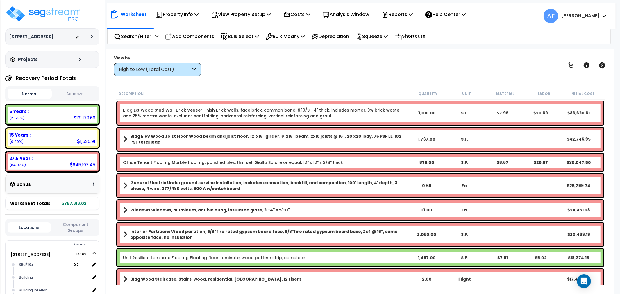
click at [252, 36] on p "Bulk Select" at bounding box center [240, 37] width 38 height 8
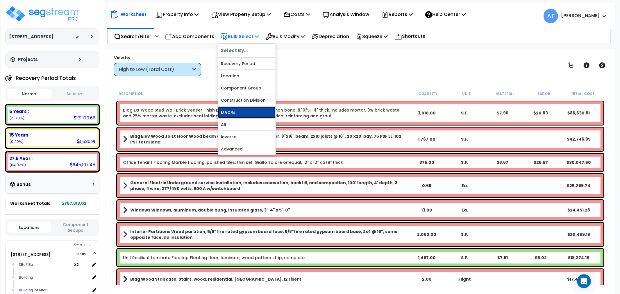
click at [237, 111] on link "MACRs" at bounding box center [247, 113] width 58 height 12
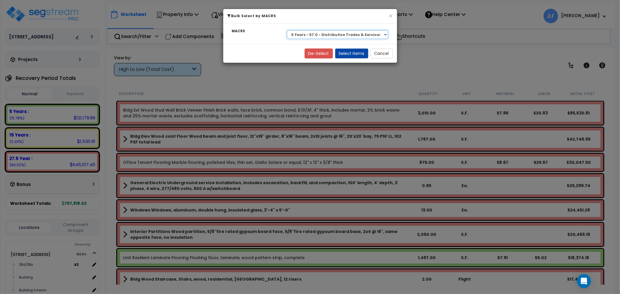
click at [342, 33] on select "Select 27.5 Year - NA - Long-Life Property 5 Years - 00.12 - Information System…" at bounding box center [337, 34] width 101 height 9
select select "3666"
click at [287, 30] on select "Select 27.5 Year - NA - Long-Life Property 5 Years - 00.12 - Information System…" at bounding box center [337, 34] width 101 height 9
click at [341, 54] on button "Select Items" at bounding box center [351, 54] width 33 height 10
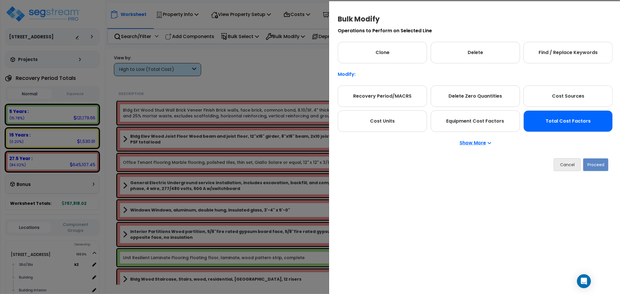
click at [550, 119] on div "Total Cost Factors" at bounding box center [567, 121] width 89 height 22
click at [591, 162] on button "Proceed" at bounding box center [595, 164] width 25 height 13
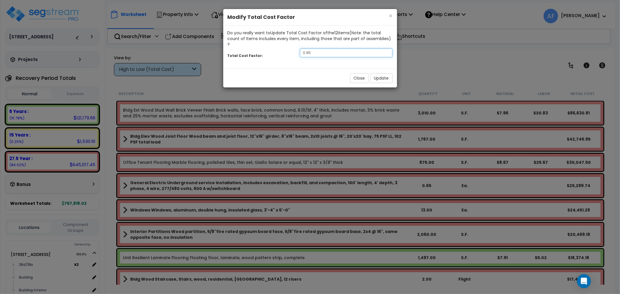
click at [330, 49] on input "0.95" at bounding box center [346, 53] width 93 height 9
type input "0.9"
click at [384, 73] on button "Update" at bounding box center [381, 78] width 22 height 10
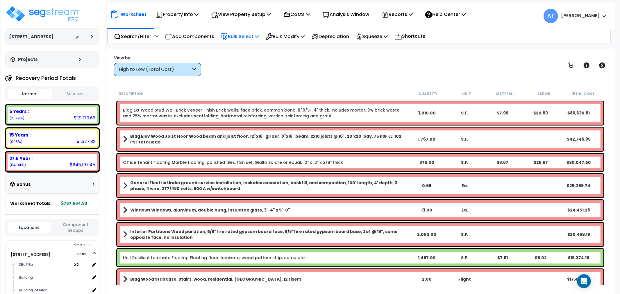
click at [254, 36] on p "Bulk Select" at bounding box center [240, 37] width 38 height 8
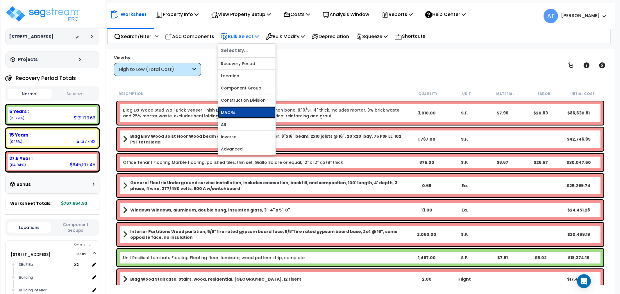
click at [234, 113] on link "MACRs" at bounding box center [247, 113] width 58 height 12
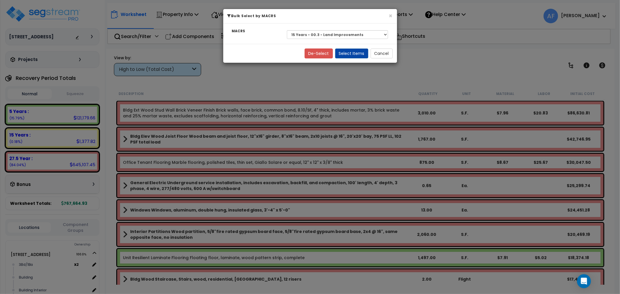
click at [327, 29] on div "Select 27.5 Year - NA - Long-Life Property 5 Years - 00.12 - Information System…" at bounding box center [337, 34] width 110 height 13
click at [324, 32] on select "Select 27.5 Year - NA - Long-Life Property 5 Years - 00.12 - Information System…" at bounding box center [337, 34] width 101 height 9
select select "3669"
click at [287, 30] on select "Select 27.5 Year - NA - Long-Life Property 5 Years - 00.12 - Information System…" at bounding box center [337, 34] width 101 height 9
click at [356, 53] on button "Select Items" at bounding box center [351, 54] width 33 height 10
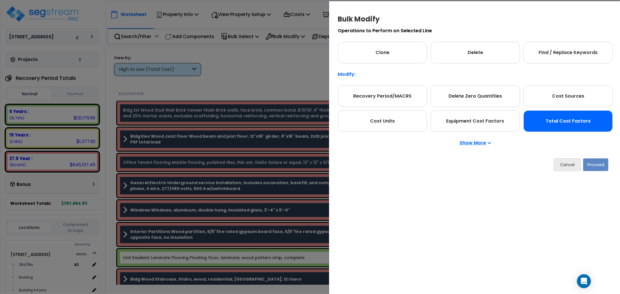
click at [557, 121] on div "Total Cost Factors" at bounding box center [567, 121] width 89 height 22
click at [591, 164] on button "Proceed" at bounding box center [595, 164] width 25 height 13
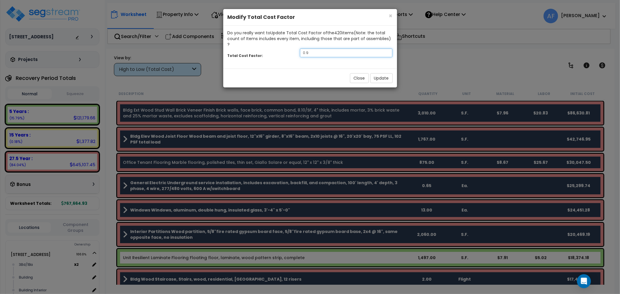
click at [313, 49] on input "0.9" at bounding box center [346, 53] width 93 height 9
type input "0.65"
click at [374, 73] on button "Update" at bounding box center [381, 78] width 22 height 10
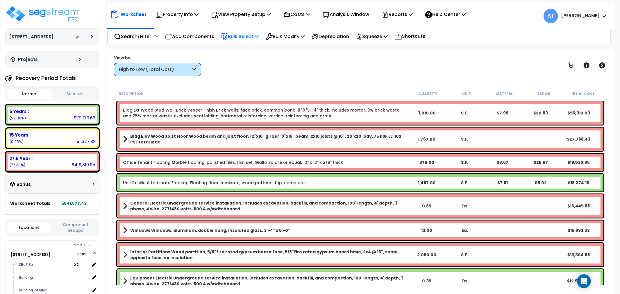
click at [251, 35] on p "Bulk Select" at bounding box center [240, 37] width 38 height 8
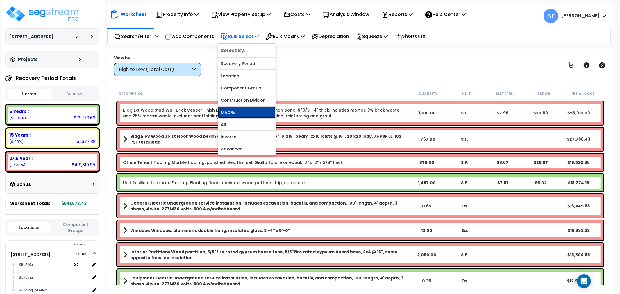
click at [231, 114] on link "MACRs" at bounding box center [247, 113] width 58 height 12
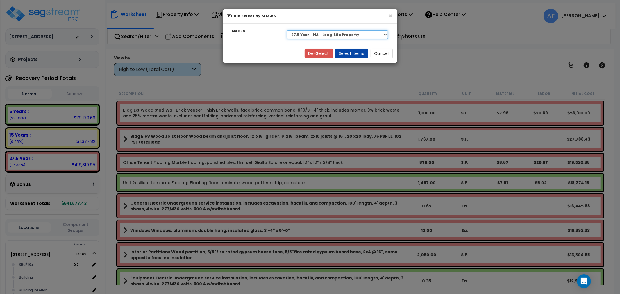
click at [335, 34] on select "Select 27.5 Year - NA - Long-Life Property 5 Years - 00.12 - Information System…" at bounding box center [337, 34] width 101 height 9
click at [457, 76] on div "× Bulk Select by MACRS MACRS Select 27.5 Year - NA - Long-Life Property 5 Years…" at bounding box center [310, 147] width 620 height 294
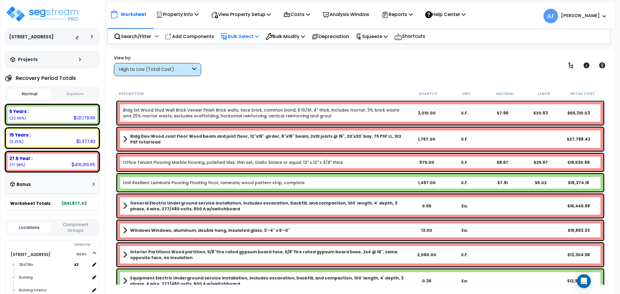
click at [245, 33] on p "Bulk Select" at bounding box center [240, 37] width 38 height 8
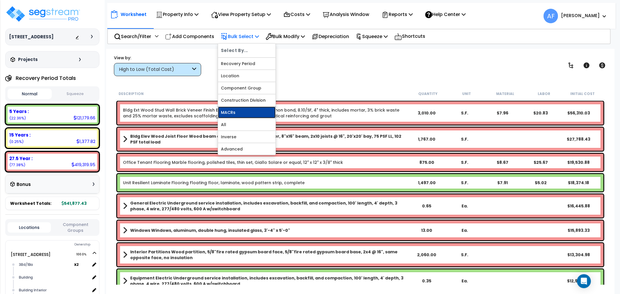
click at [233, 114] on link "MACRs" at bounding box center [247, 113] width 58 height 12
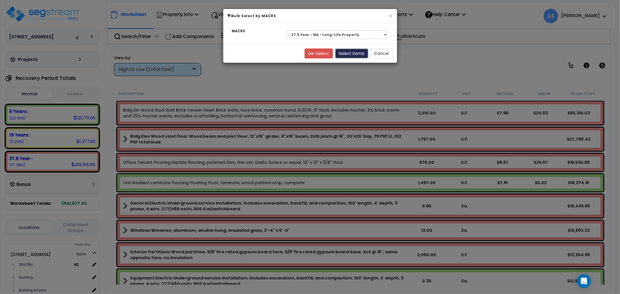
click at [356, 57] on button "Select Items" at bounding box center [351, 54] width 33 height 10
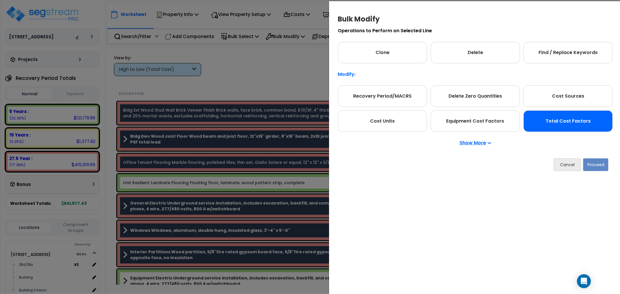
click at [566, 126] on div "Total Cost Factors" at bounding box center [567, 121] width 89 height 22
click at [595, 159] on button "Proceed" at bounding box center [595, 164] width 25 height 13
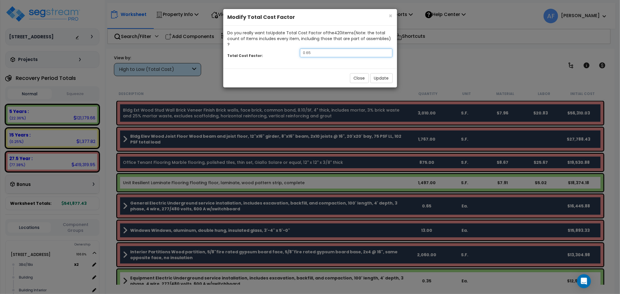
click at [333, 49] on input "0.65" at bounding box center [346, 53] width 93 height 9
type input "0.6"
click at [377, 73] on button "Update" at bounding box center [381, 78] width 22 height 10
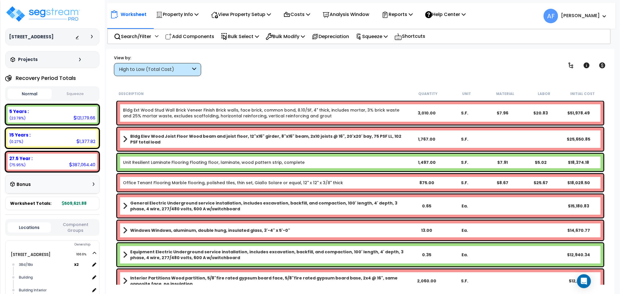
click at [296, 73] on div "View by: High to Low (Total Cost) High to Low (Total Cost)" at bounding box center [360, 66] width 497 height 22
click at [287, 74] on div "View by: High to Low (Total Cost) High to Low (Total Cost)" at bounding box center [360, 66] width 497 height 22
drag, startPoint x: 43, startPoint y: 38, endPoint x: 7, endPoint y: 39, distance: 35.8
click at [7, 39] on div "962 Dekalb Ave Depreciable Tax Basis : $0.00 Placed-In-Service Date : Additiona…" at bounding box center [52, 36] width 94 height 17
copy h3 "[STREET_ADDRESS]"
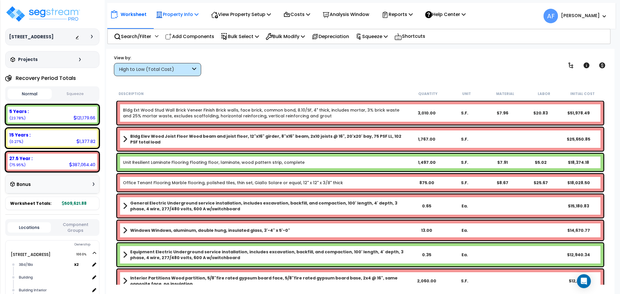
click at [183, 15] on p "Property Info" at bounding box center [177, 14] width 43 height 8
click at [173, 29] on link "Property Setup" at bounding box center [182, 28] width 58 height 12
click at [246, 13] on p "View Property Setup" at bounding box center [241, 14] width 60 height 8
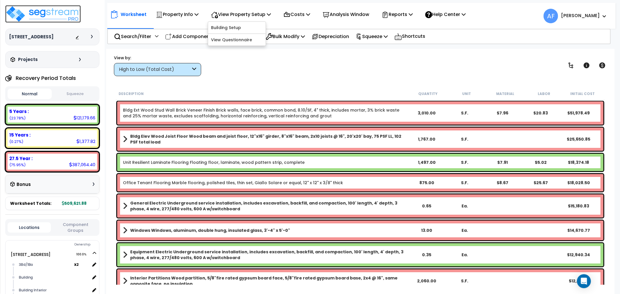
click at [62, 9] on img at bounding box center [43, 13] width 76 height 17
